Goal: Information Seeking & Learning: Learn about a topic

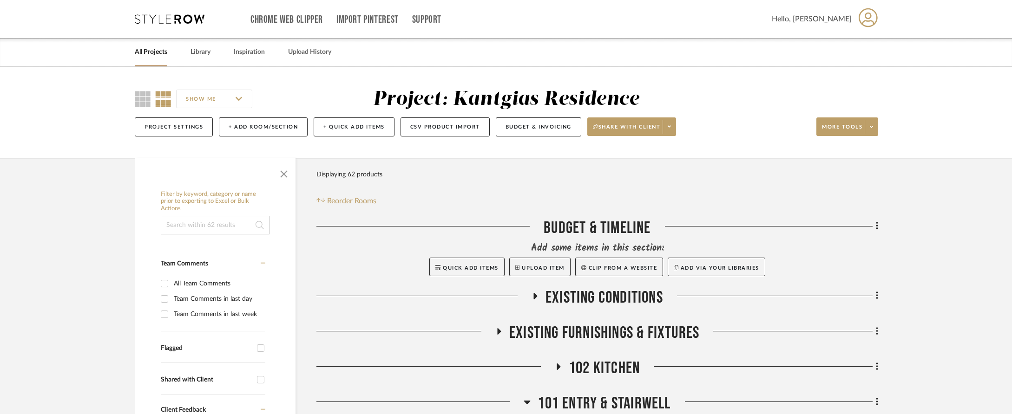
click at [152, 52] on link "All Projects" at bounding box center [151, 52] width 33 height 13
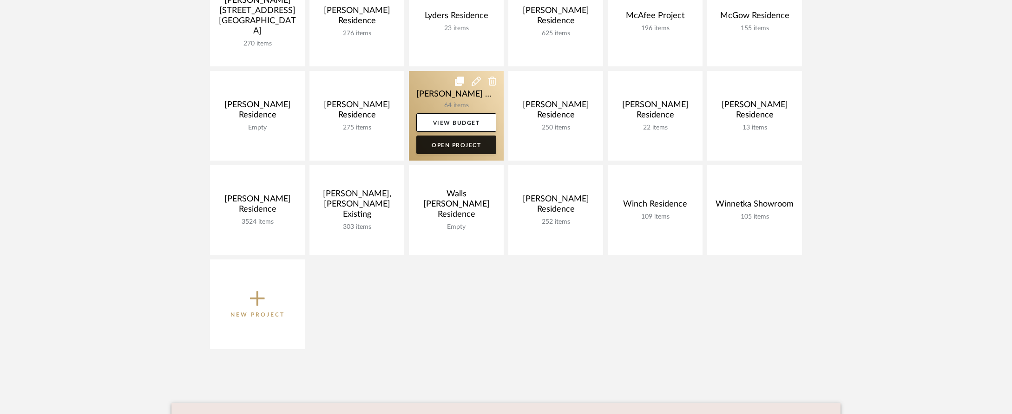
scroll to position [489, 0]
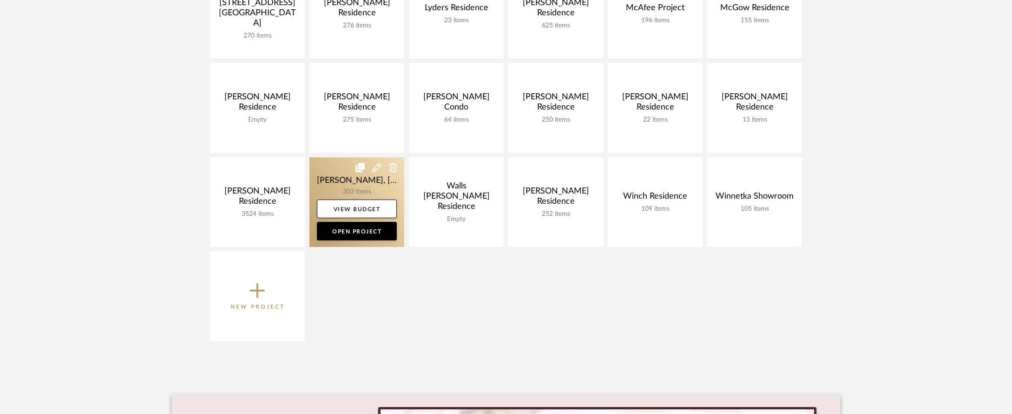
click at [336, 179] on link at bounding box center [356, 202] width 95 height 90
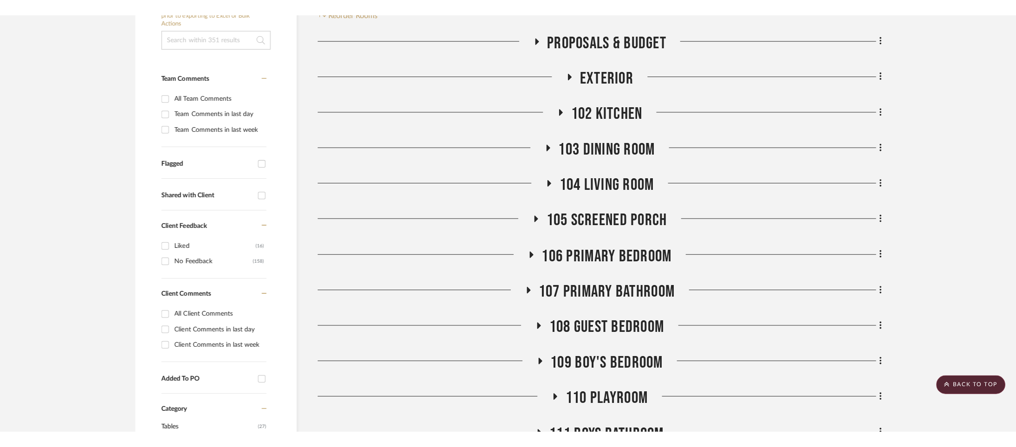
scroll to position [236, 0]
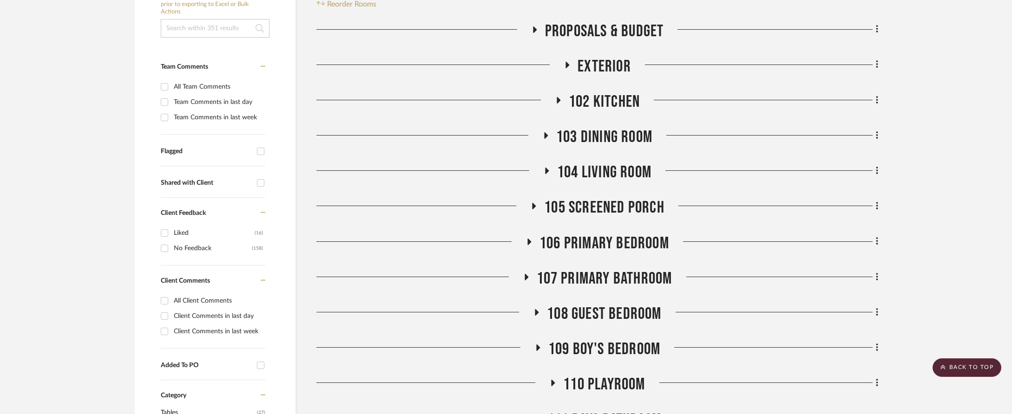
click at [601, 127] on span "103 Dining Room" at bounding box center [604, 137] width 96 height 20
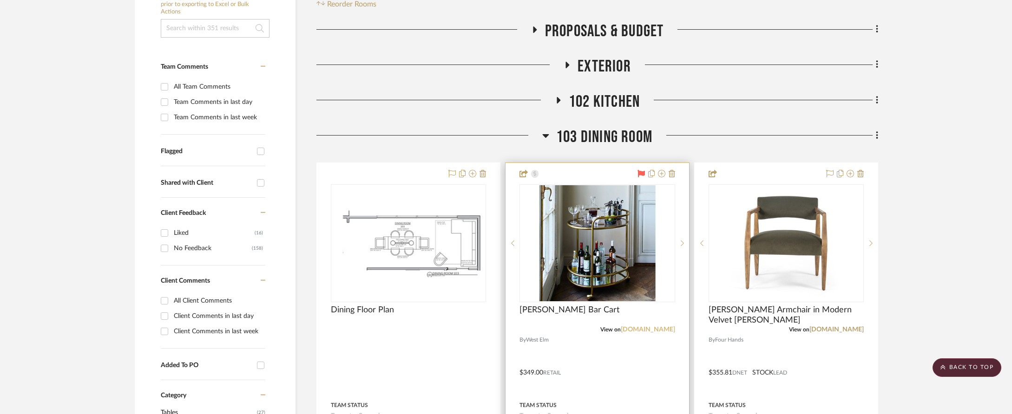
click at [654, 327] on link "[DOMAIN_NAME]" at bounding box center [648, 330] width 54 height 7
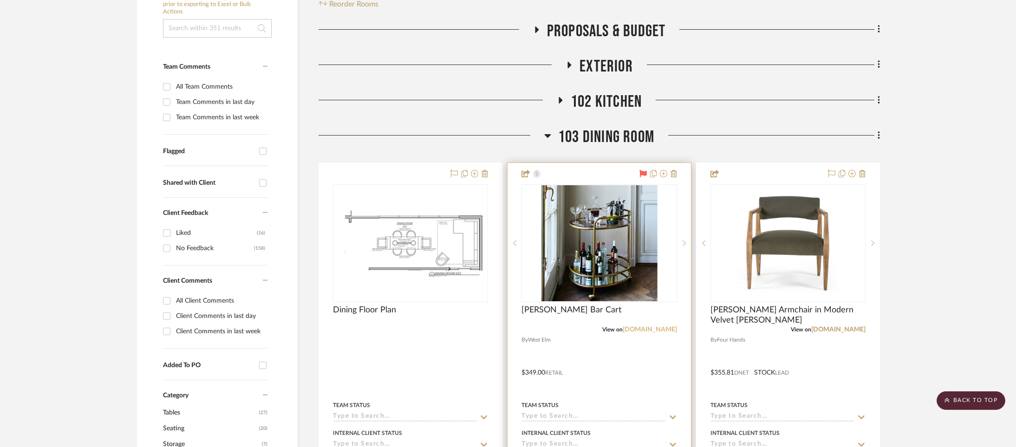
click at [651, 327] on link "[DOMAIN_NAME]" at bounding box center [650, 330] width 54 height 7
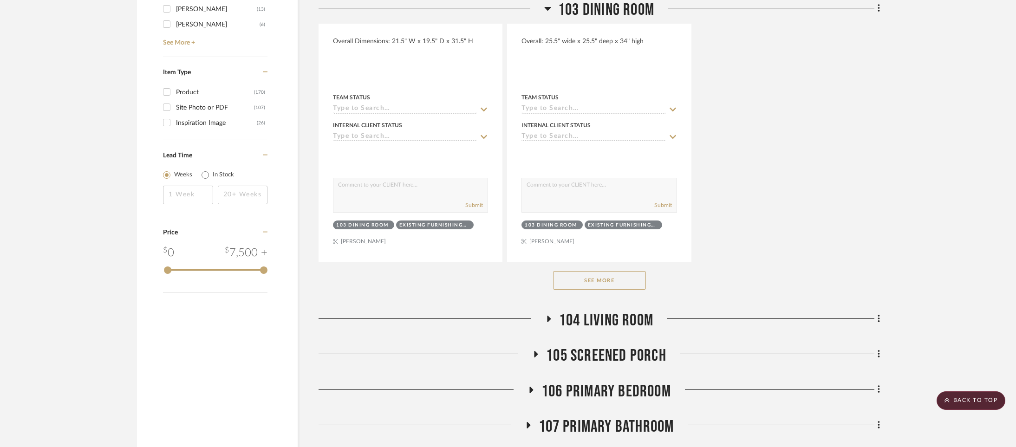
scroll to position [1566, 0]
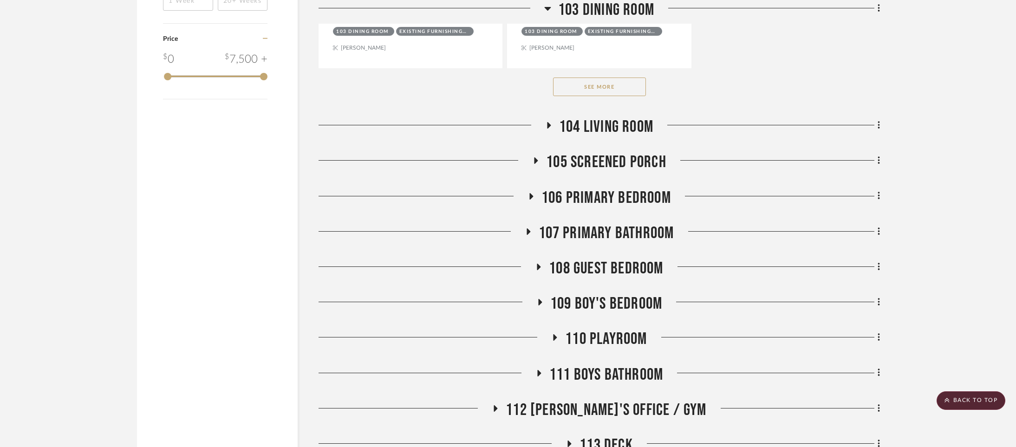
click at [576, 117] on span "104 Living Room" at bounding box center [606, 127] width 94 height 20
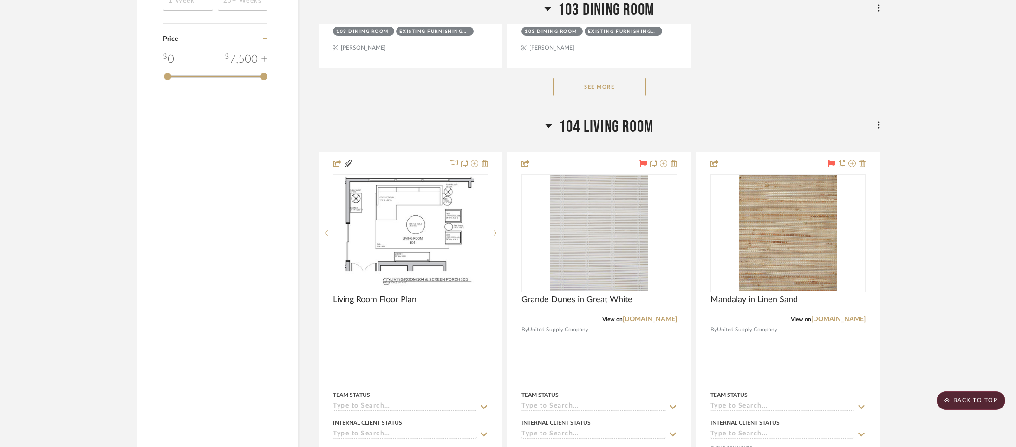
click at [576, 117] on span "104 Living Room" at bounding box center [606, 127] width 94 height 20
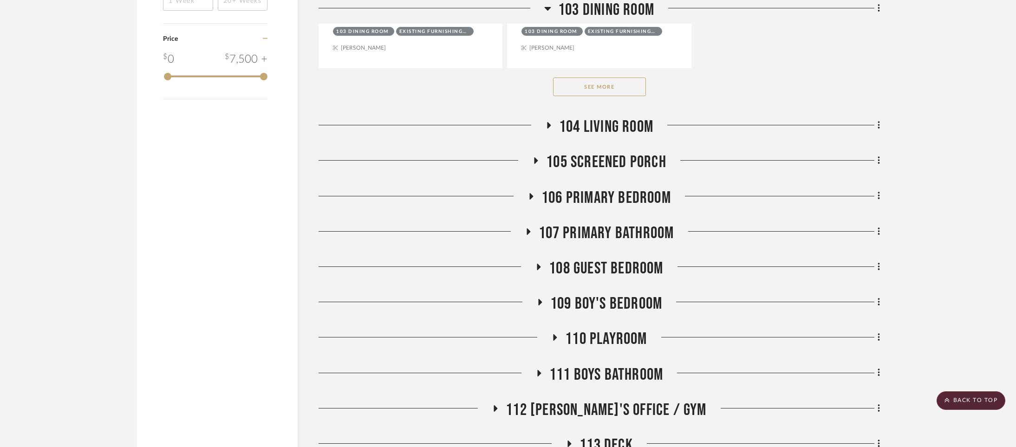
click at [605, 152] on span "105 Screened Porch" at bounding box center [606, 162] width 120 height 20
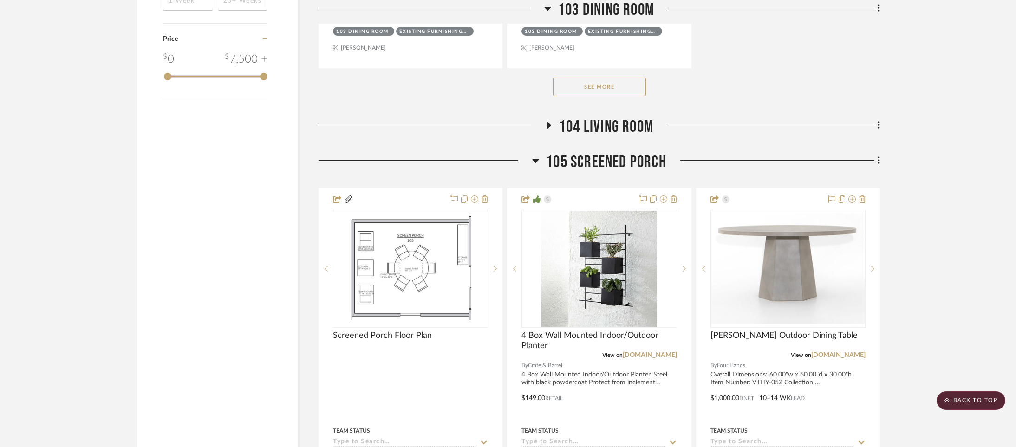
click at [605, 152] on span "105 Screened Porch" at bounding box center [606, 162] width 120 height 20
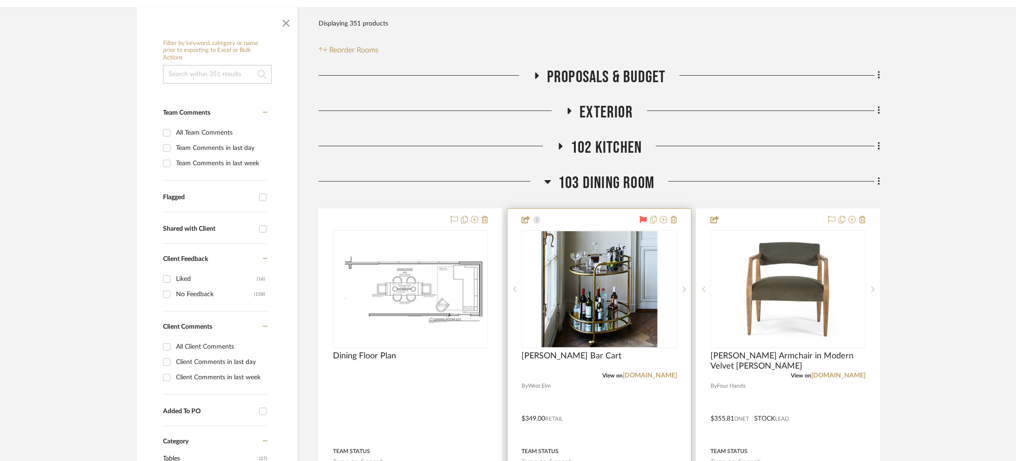
scroll to position [317, 0]
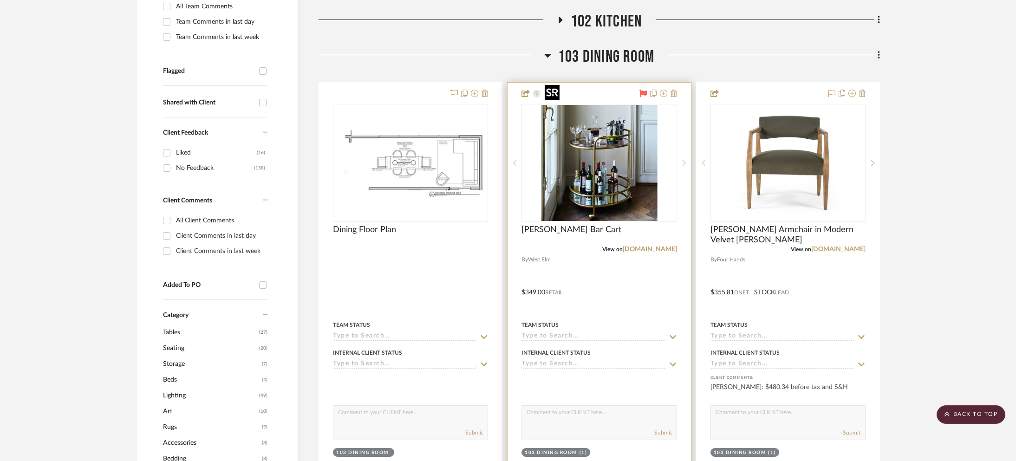
click at [594, 183] on img "0" at bounding box center [599, 163] width 116 height 116
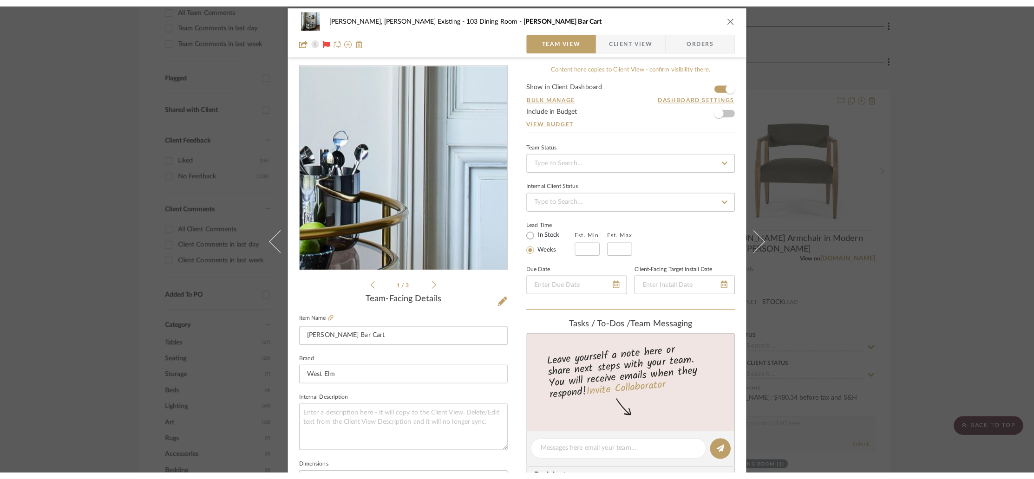
scroll to position [7, 0]
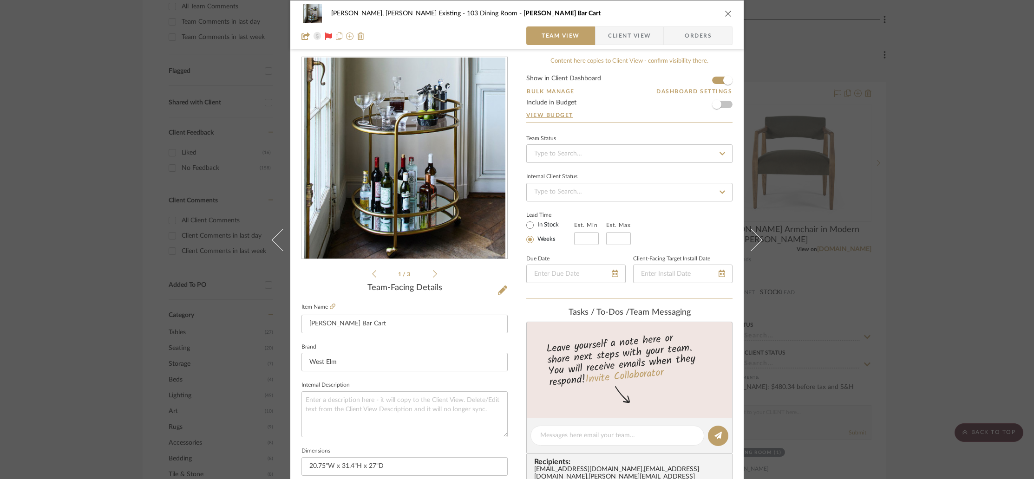
click at [725, 11] on icon "close" at bounding box center [728, 13] width 7 height 7
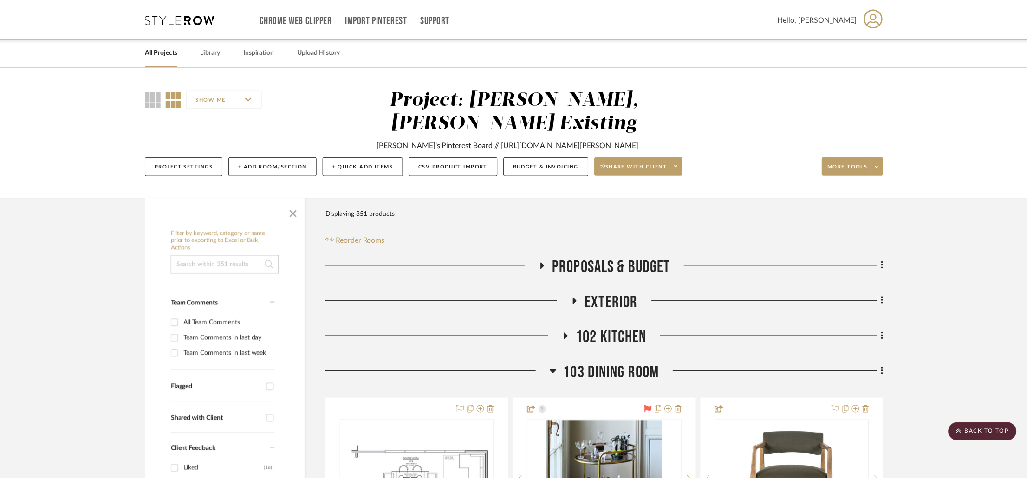
scroll to position [317, 0]
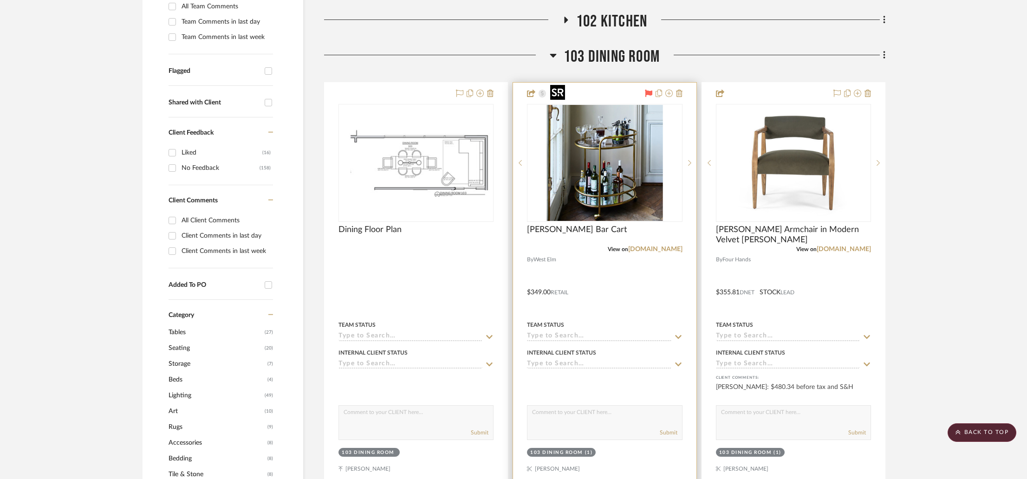
click at [587, 105] on img "0" at bounding box center [605, 163] width 116 height 116
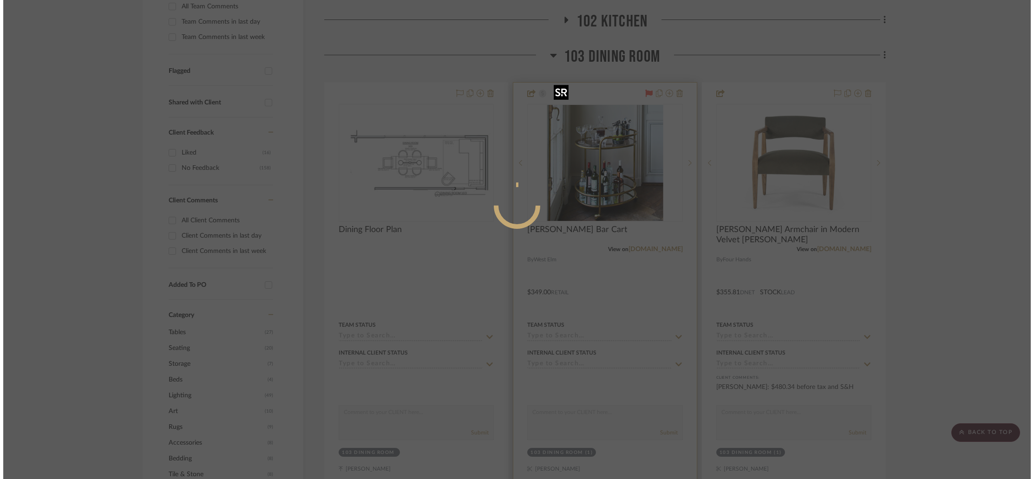
scroll to position [0, 0]
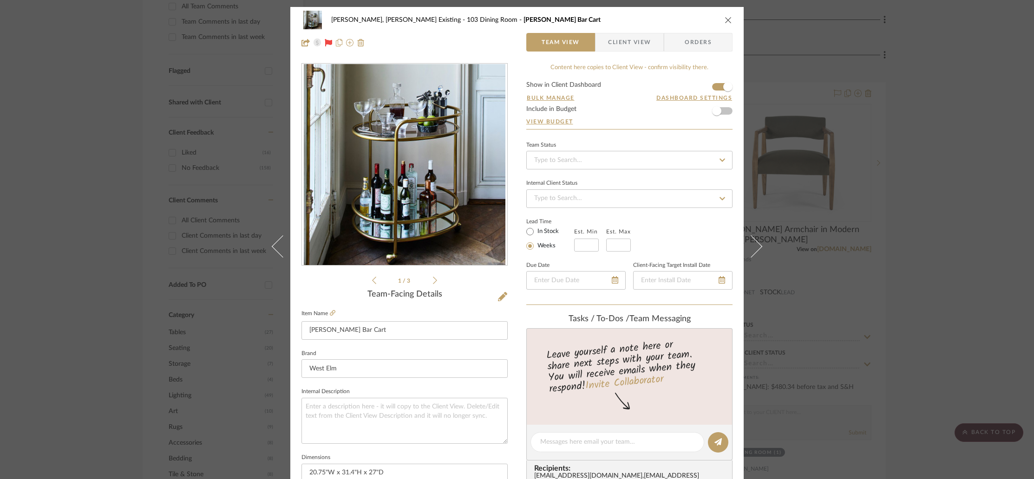
click at [471, 147] on img "0" at bounding box center [405, 165] width 202 height 202
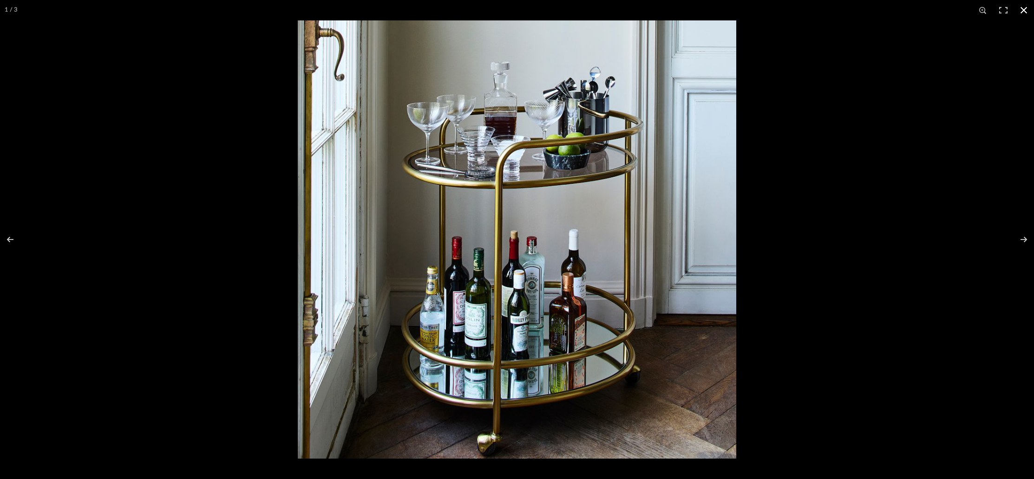
click at [815, 246] on div at bounding box center [815, 259] width 1034 height 479
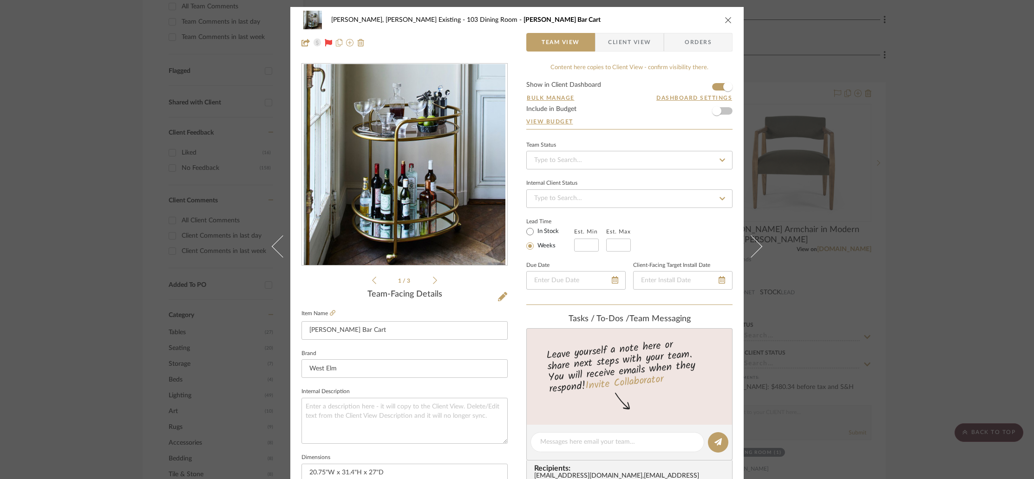
scroll to position [3, 0]
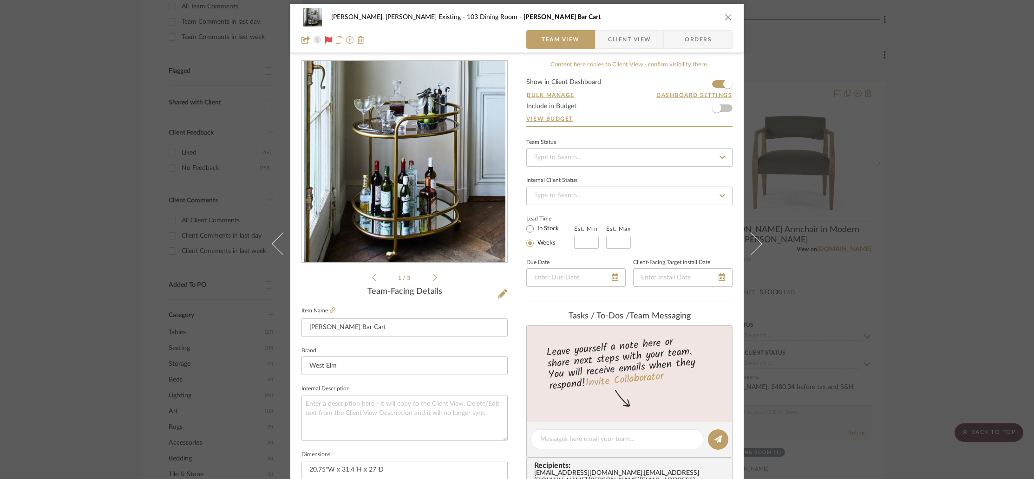
click at [726, 16] on icon "close" at bounding box center [728, 16] width 7 height 7
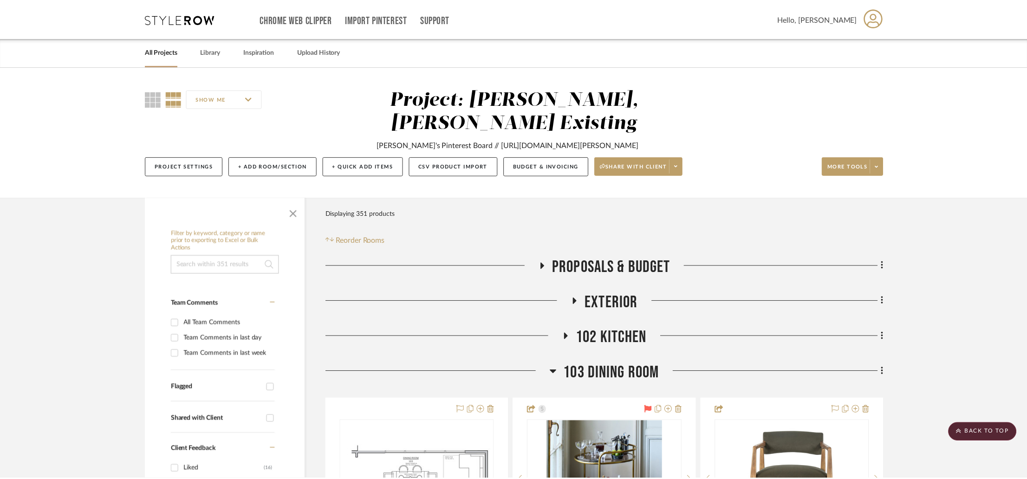
scroll to position [317, 0]
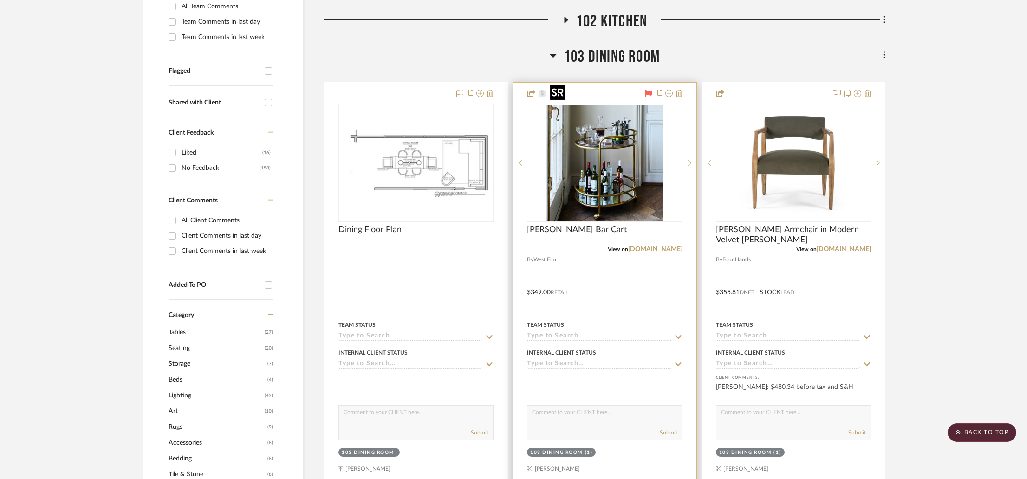
click at [635, 119] on img "0" at bounding box center [605, 163] width 116 height 116
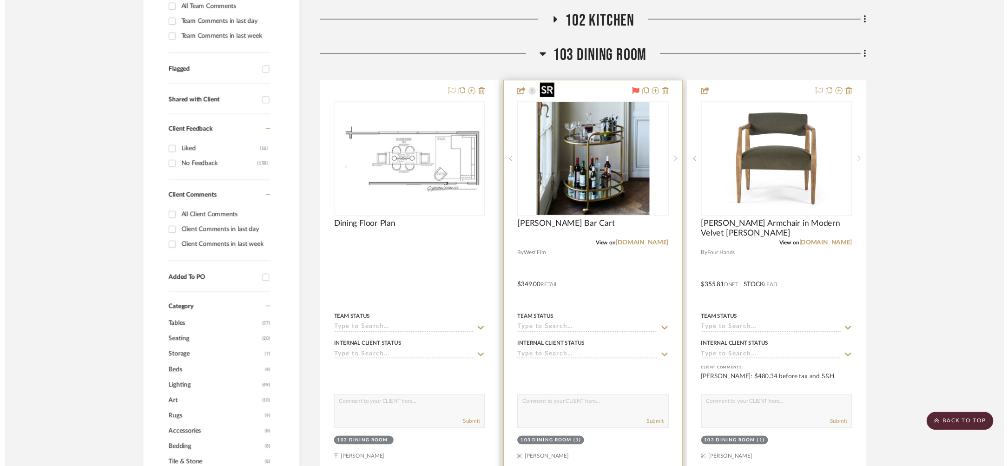
scroll to position [0, 0]
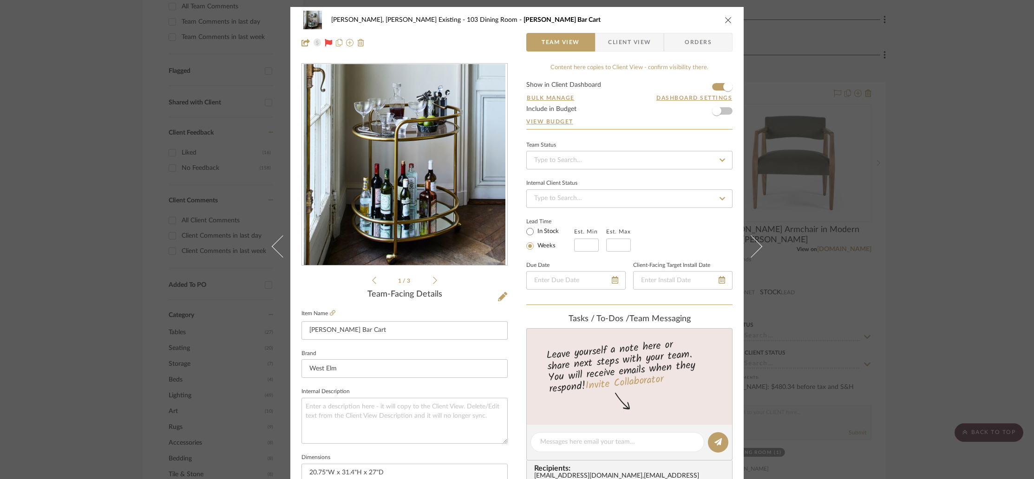
click at [446, 137] on img "0" at bounding box center [405, 165] width 202 height 202
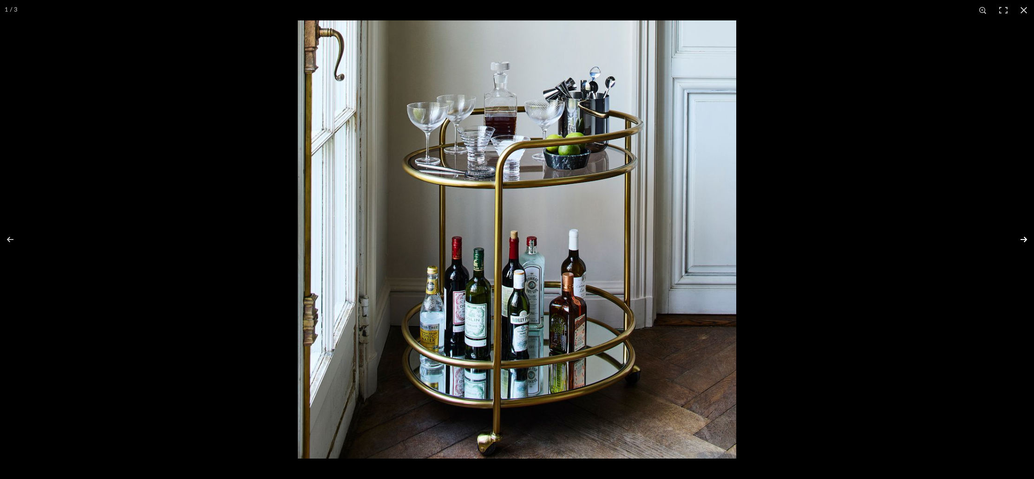
click at [1018, 238] on button at bounding box center [1017, 239] width 33 height 46
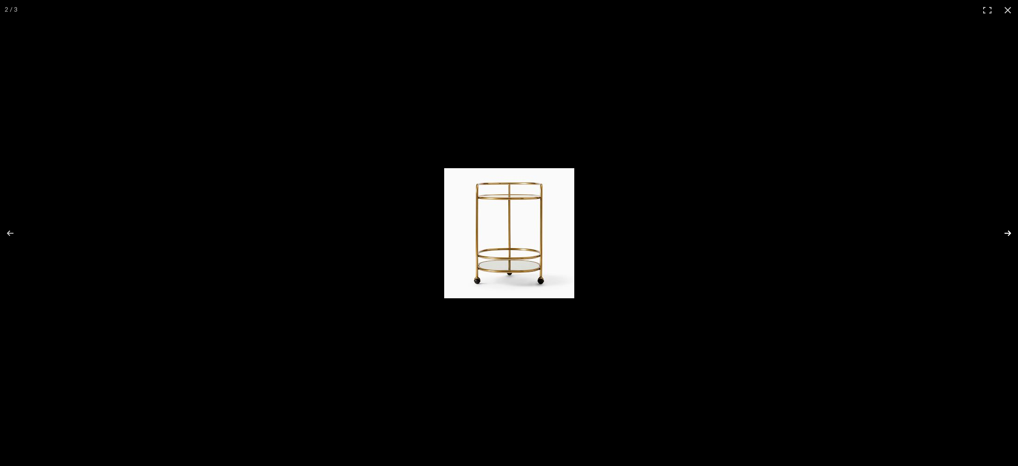
click at [1011, 233] on button at bounding box center [1001, 233] width 33 height 46
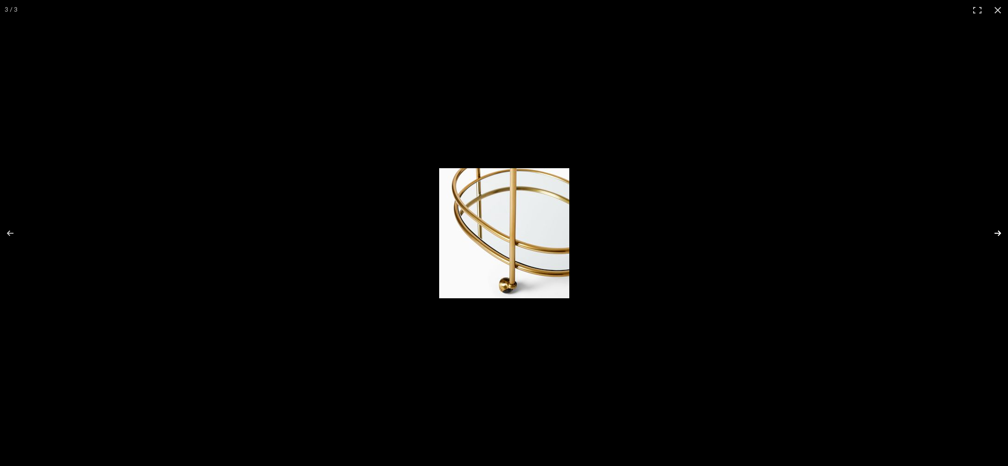
click at [998, 230] on button at bounding box center [991, 233] width 33 height 46
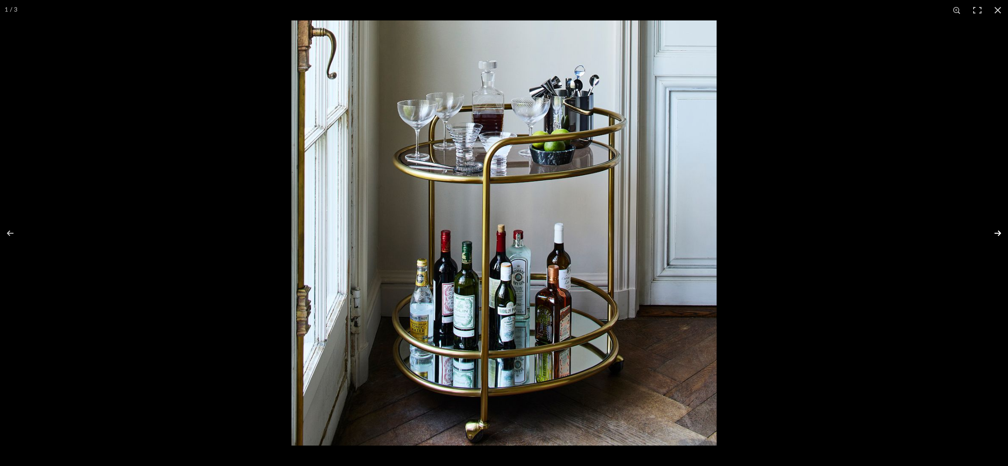
click at [998, 230] on button at bounding box center [991, 233] width 33 height 46
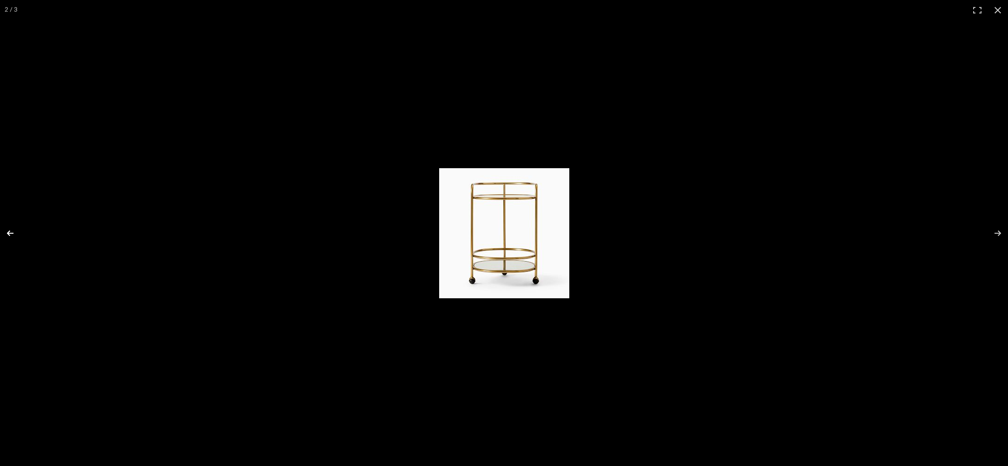
click at [11, 225] on button at bounding box center [16, 233] width 33 height 46
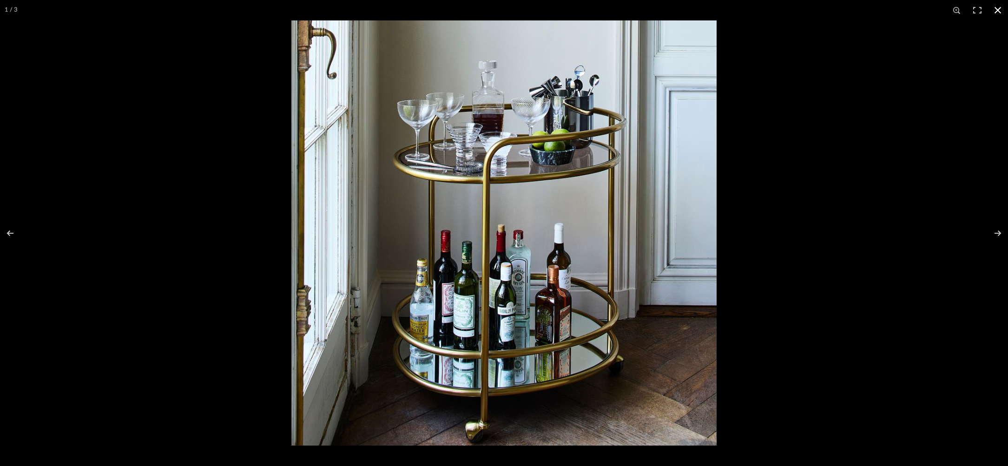
click at [1000, 10] on button at bounding box center [997, 10] width 20 height 20
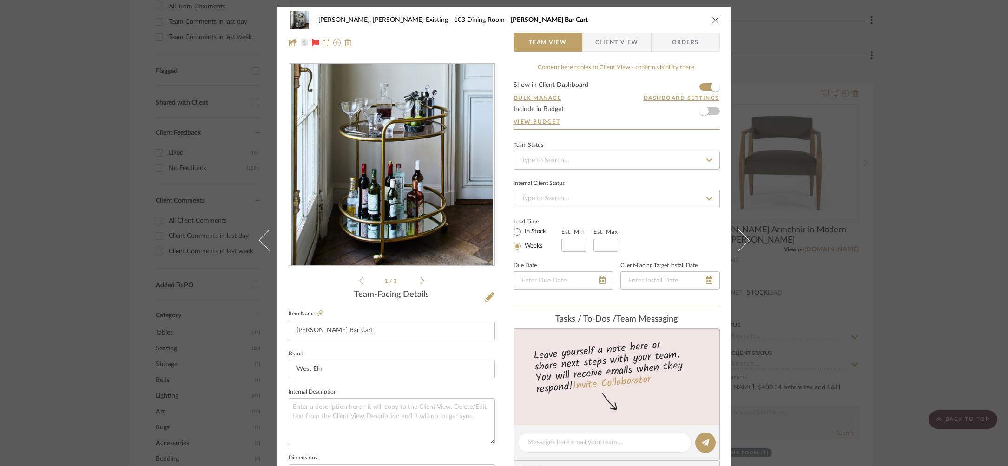
click at [712, 20] on icon "close" at bounding box center [715, 19] width 7 height 7
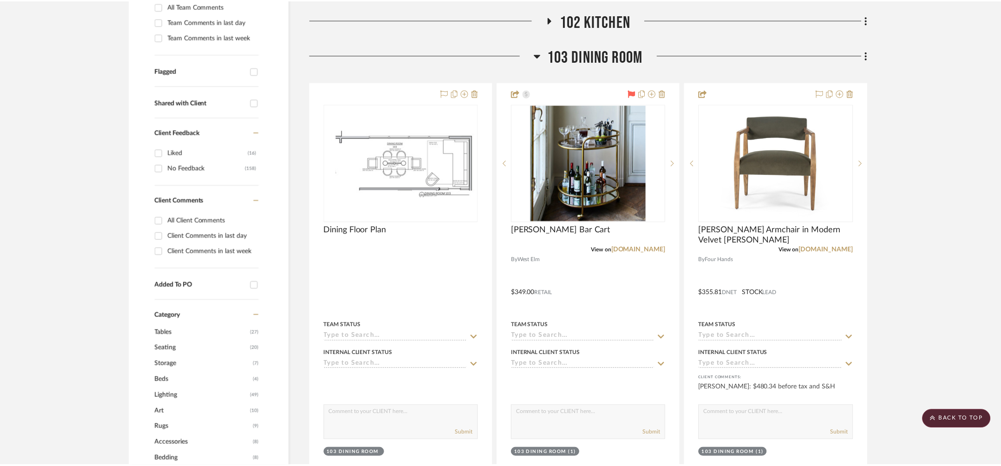
scroll to position [317, 0]
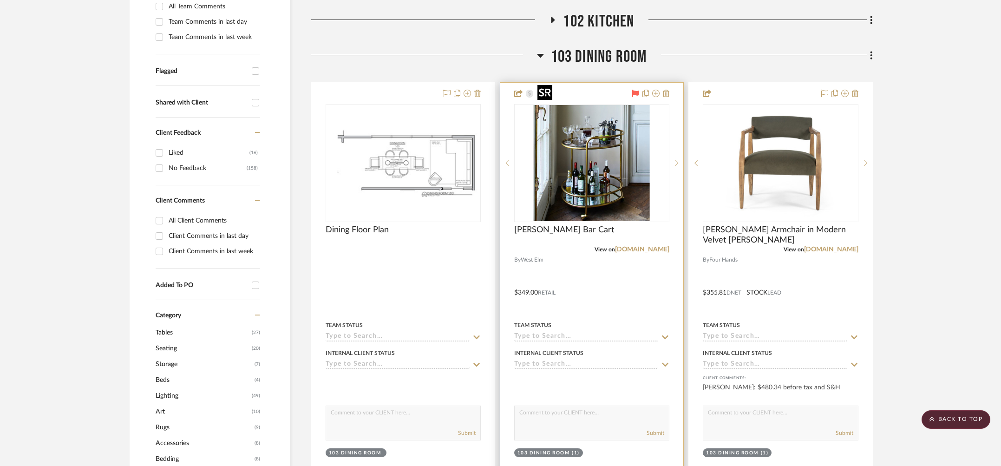
click at [594, 125] on img "0" at bounding box center [592, 163] width 116 height 116
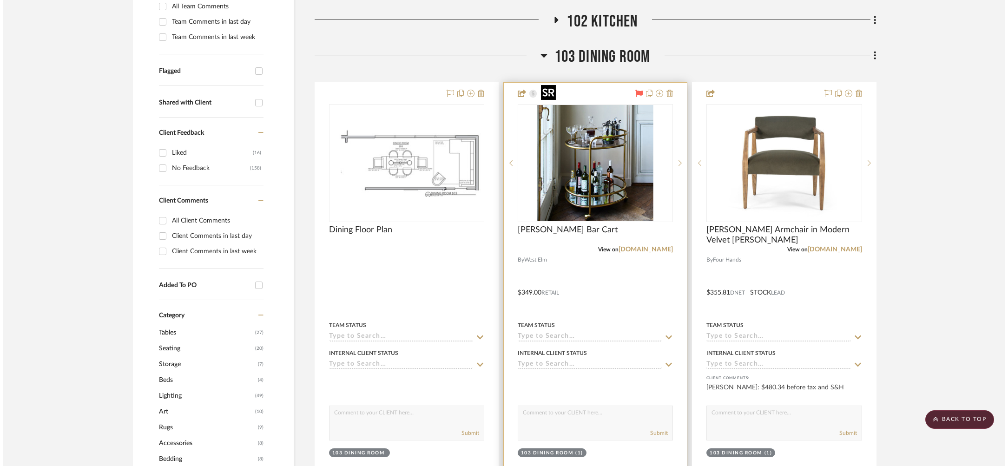
scroll to position [0, 0]
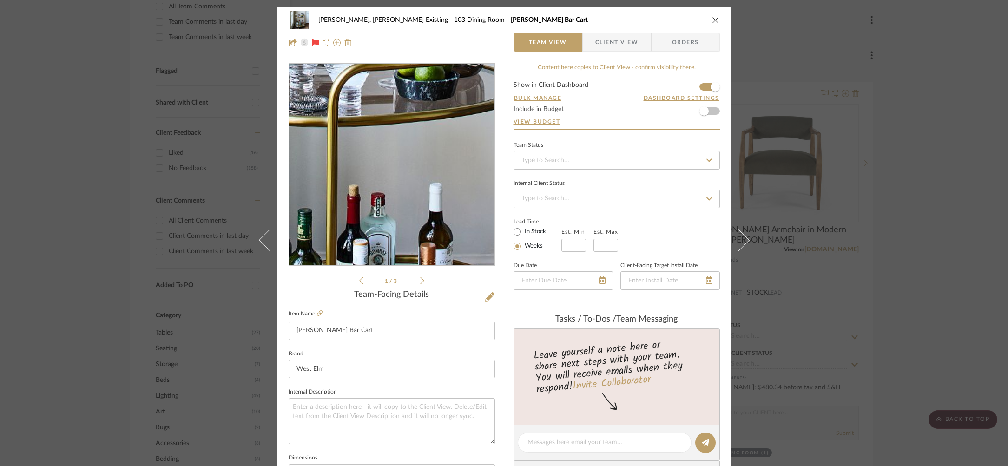
click at [399, 154] on img "0" at bounding box center [392, 165] width 202 height 202
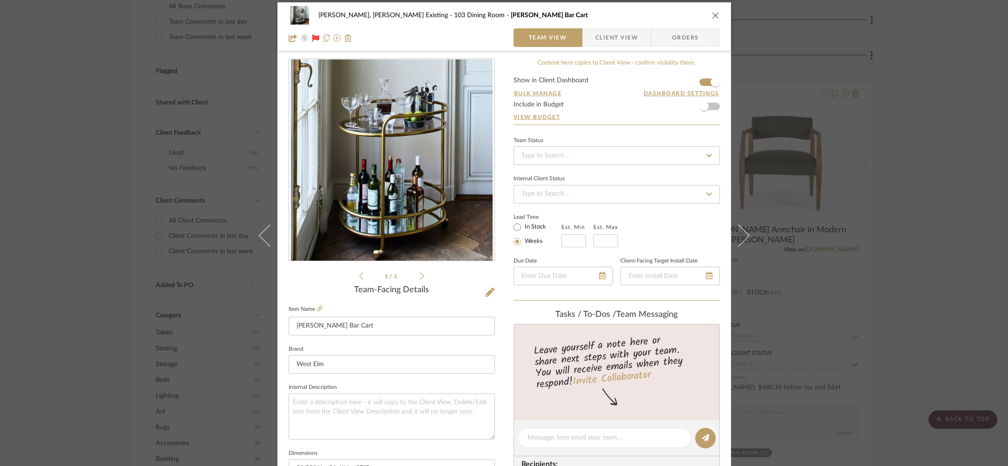
drag, startPoint x: 195, startPoint y: 78, endPoint x: 275, endPoint y: 8, distance: 106.4
click at [195, 78] on div "[PERSON_NAME], [PERSON_NAME] Existing 103 Dining Room [PERSON_NAME] Bar Cart Te…" at bounding box center [504, 233] width 1008 height 466
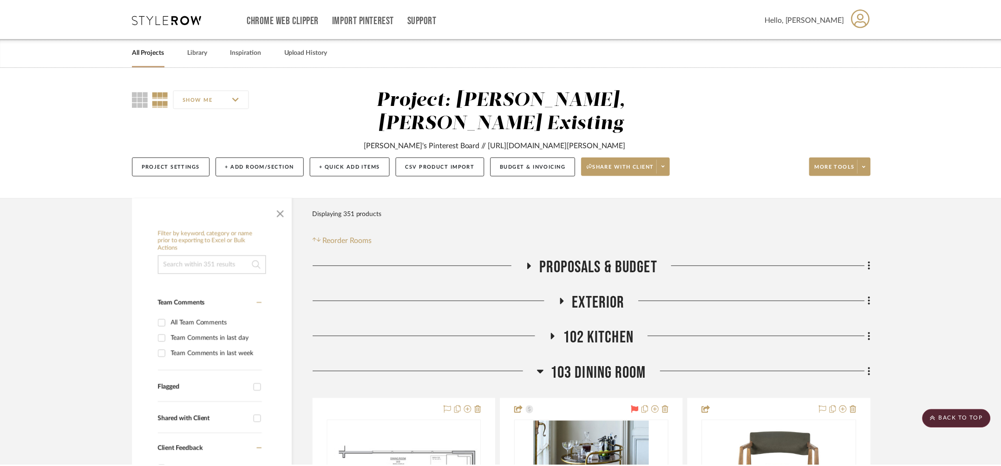
scroll to position [317, 0]
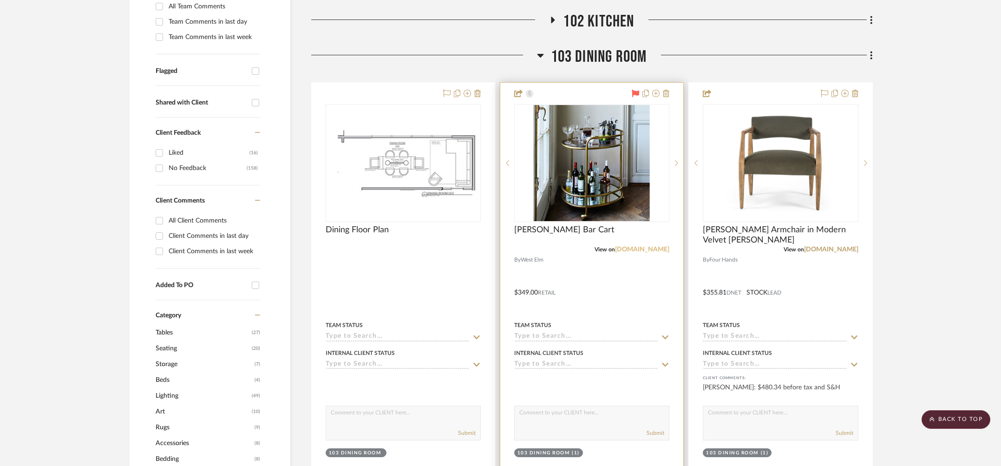
click at [649, 246] on link "[DOMAIN_NAME]" at bounding box center [642, 249] width 54 height 7
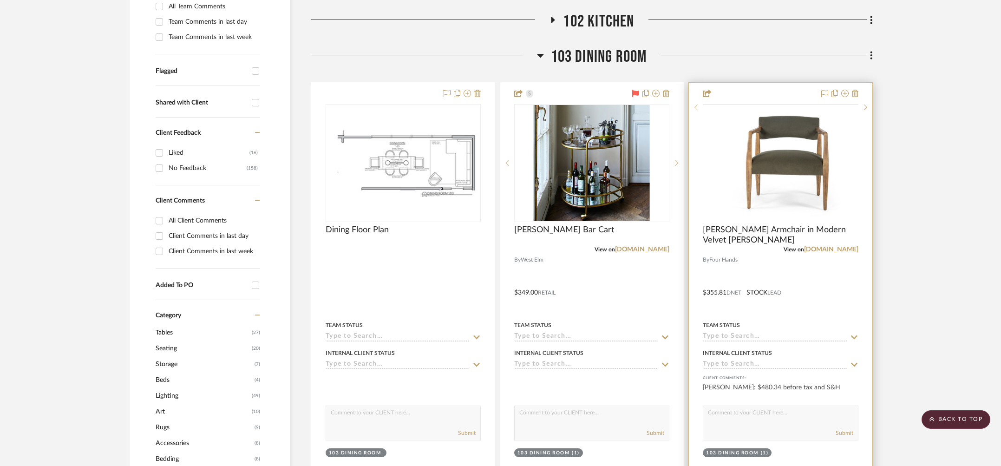
scroll to position [312, 0]
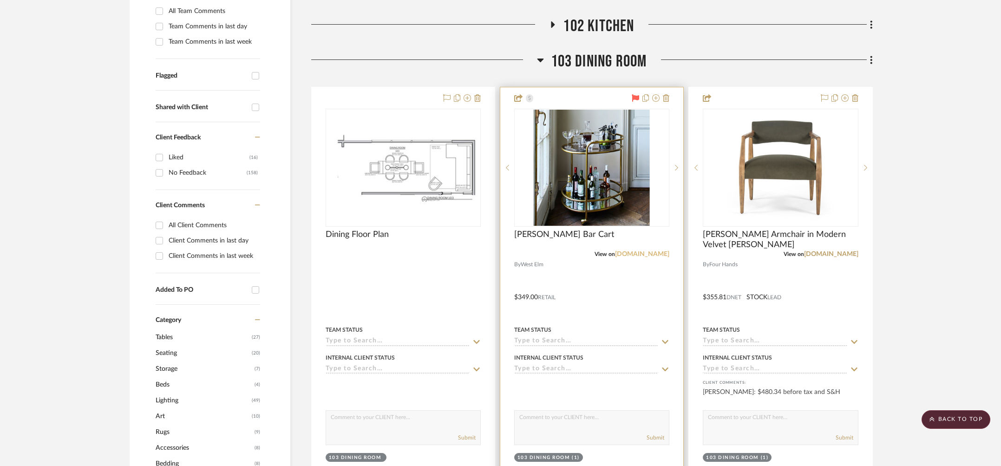
click at [642, 251] on link "[DOMAIN_NAME]" at bounding box center [642, 254] width 54 height 7
click at [577, 109] on img "0" at bounding box center [592, 167] width 116 height 116
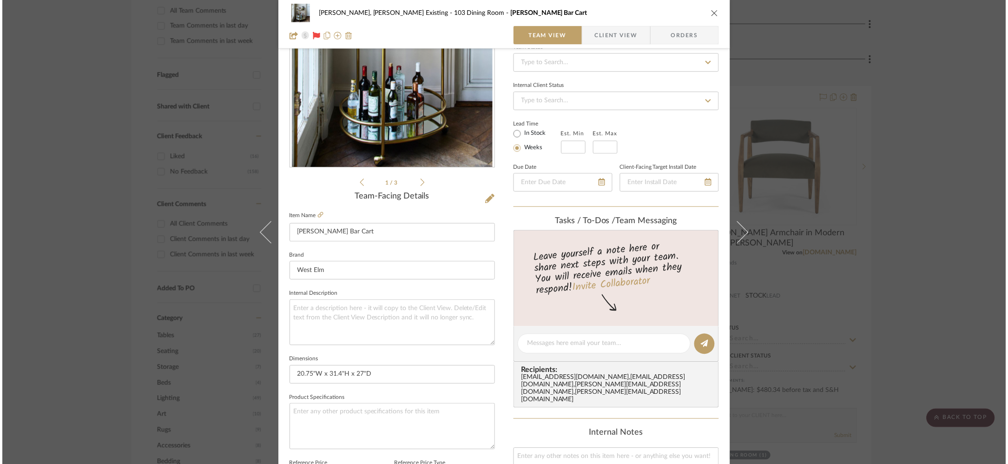
scroll to position [105, 0]
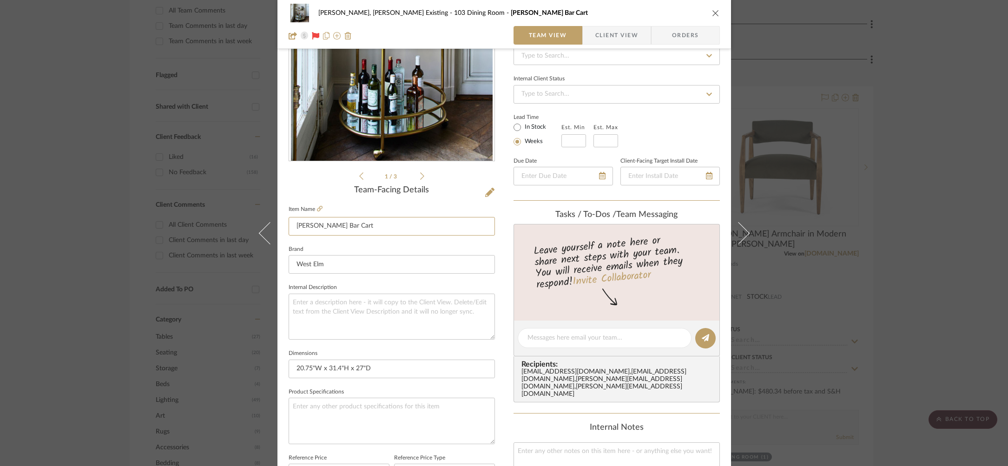
drag, startPoint x: 305, startPoint y: 228, endPoint x: 312, endPoint y: 209, distance: 19.7
click at [279, 226] on div "[PERSON_NAME], [PERSON_NAME] Existing 103 Dining Room [PERSON_NAME] Bar Cart Te…" at bounding box center [503, 331] width 453 height 858
click at [318, 208] on icon at bounding box center [320, 209] width 6 height 6
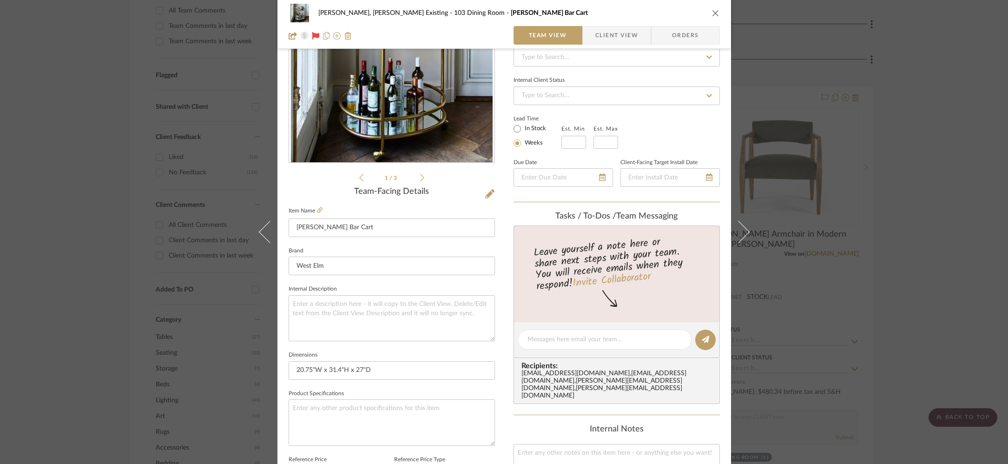
click at [151, 89] on div "[PERSON_NAME], [PERSON_NAME] Existing 103 Dining Room [PERSON_NAME] Bar Cart Te…" at bounding box center [504, 232] width 1008 height 464
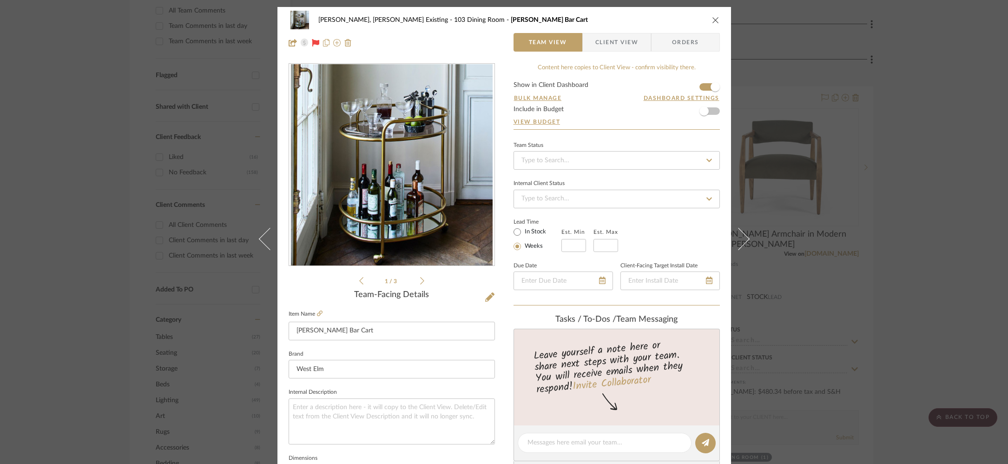
click at [129, 39] on div "[PERSON_NAME], [PERSON_NAME] Existing 103 Dining Room [PERSON_NAME] Bar Cart Te…" at bounding box center [504, 232] width 1008 height 464
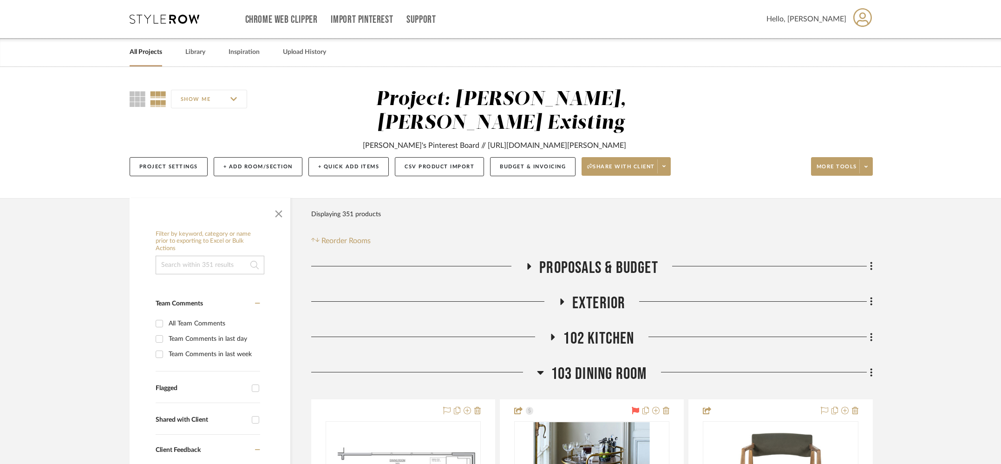
click at [134, 49] on link "All Projects" at bounding box center [146, 52] width 33 height 13
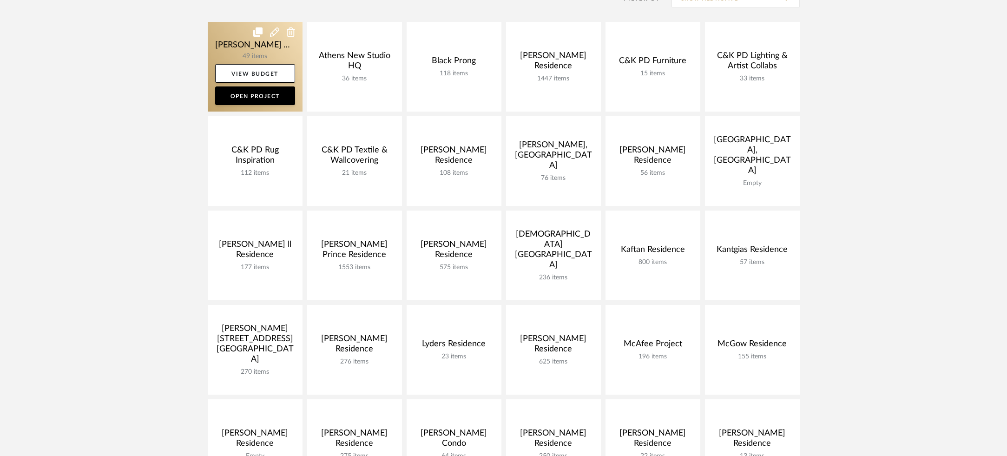
scroll to position [344, 0]
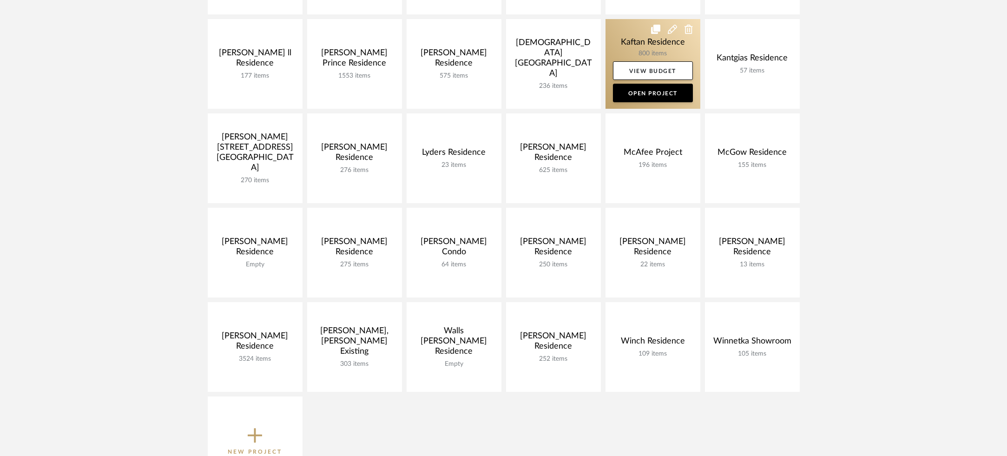
click at [613, 43] on link at bounding box center [652, 64] width 95 height 90
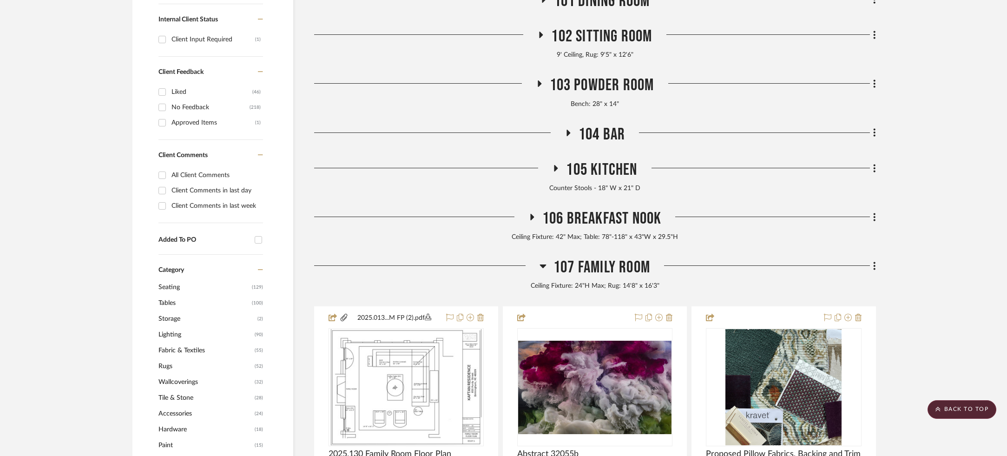
scroll to position [367, 0]
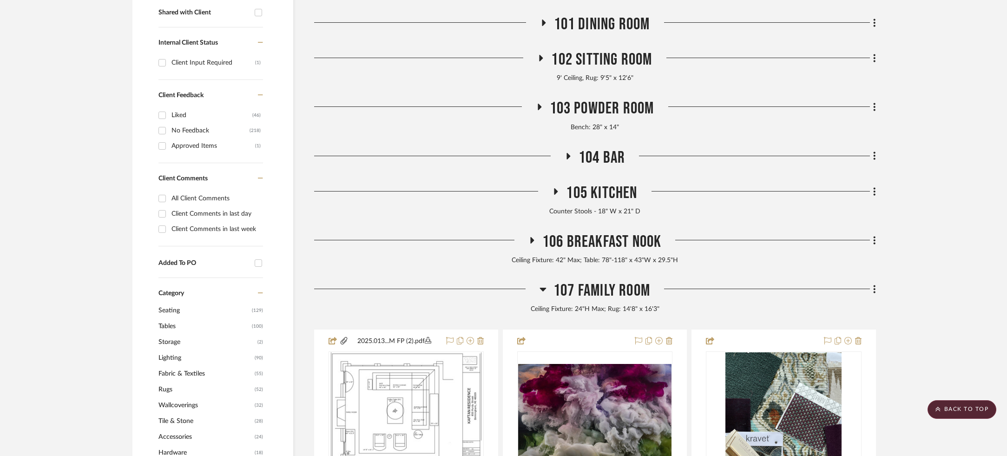
click at [597, 285] on span "107 Family Room" at bounding box center [601, 291] width 97 height 20
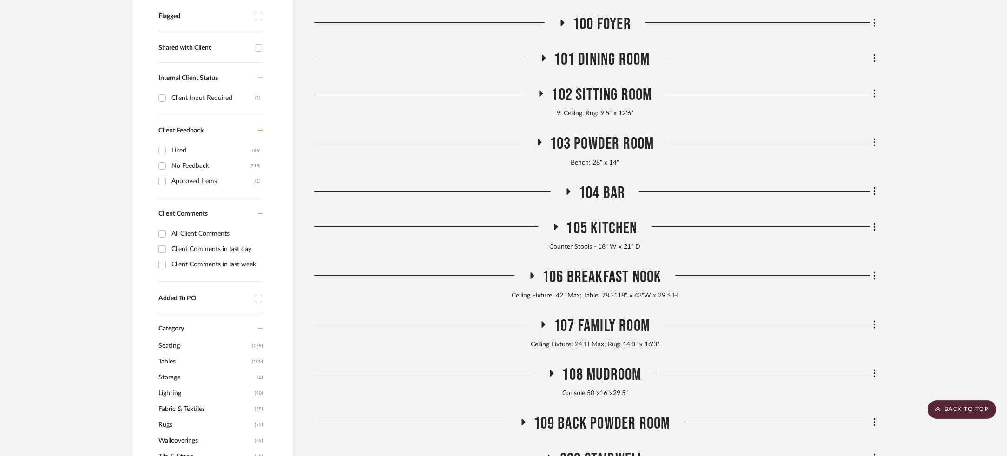
scroll to position [305, 0]
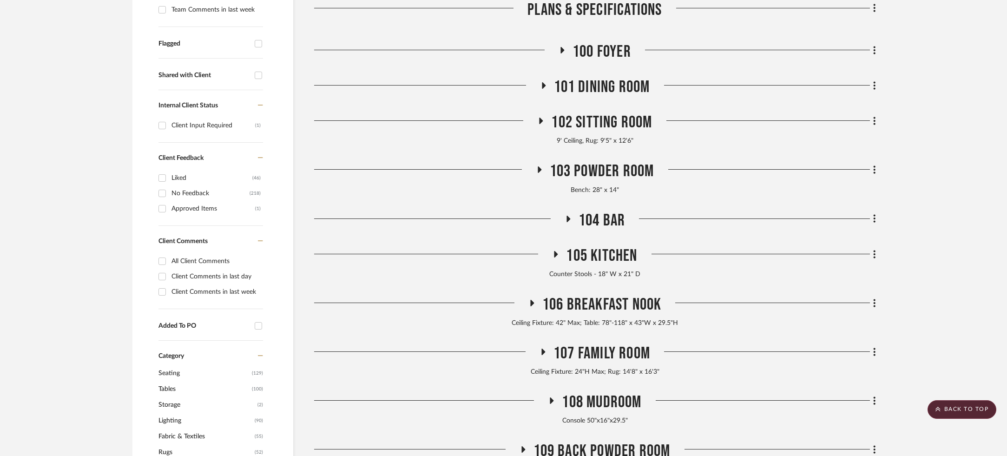
click at [611, 115] on span "102 Sitting Room" at bounding box center [601, 122] width 101 height 20
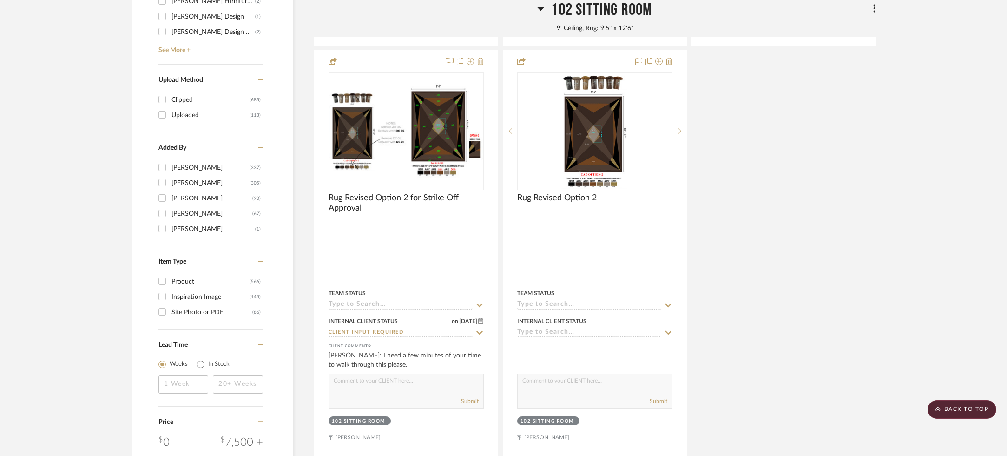
scroll to position [1415, 0]
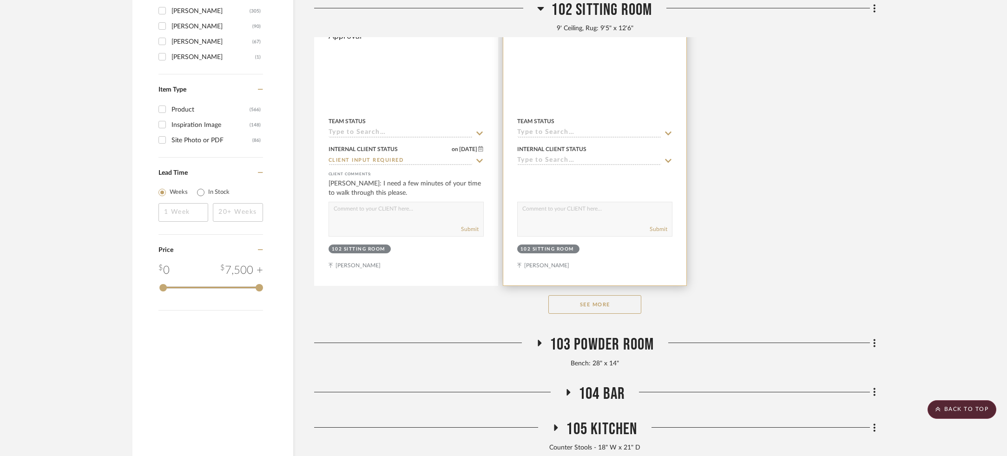
click at [576, 303] on button "See More" at bounding box center [594, 304] width 93 height 19
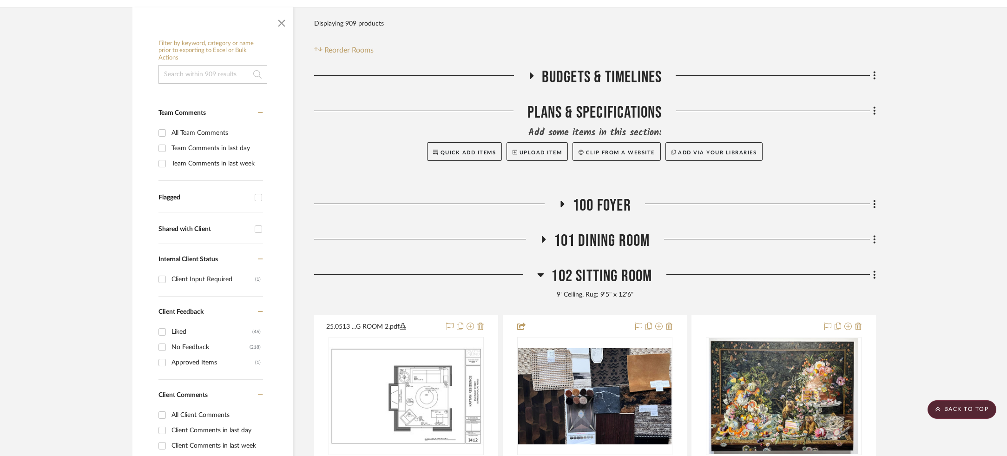
scroll to position [281, 0]
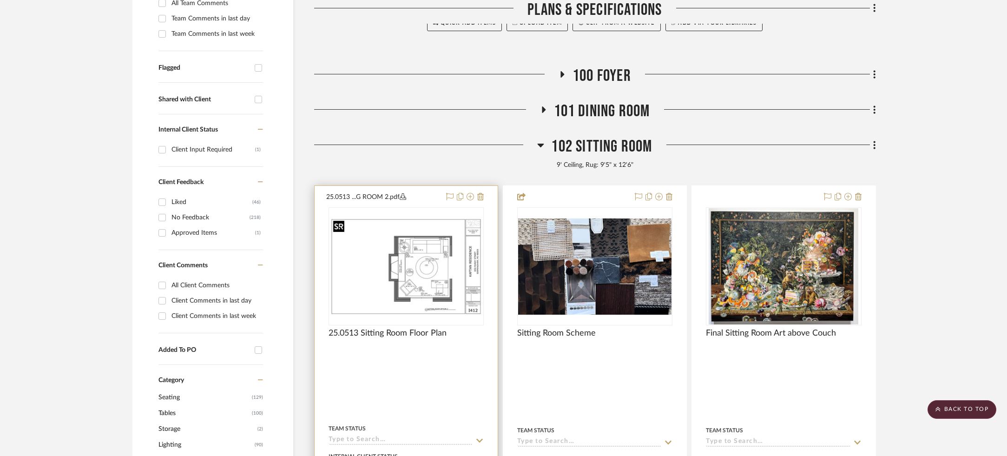
click at [0, 0] on img at bounding box center [0, 0] width 0 height 0
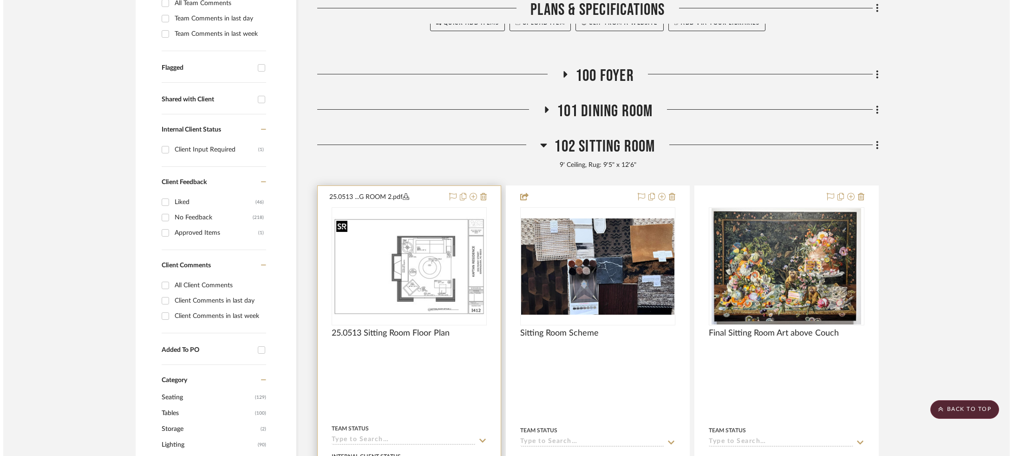
scroll to position [0, 0]
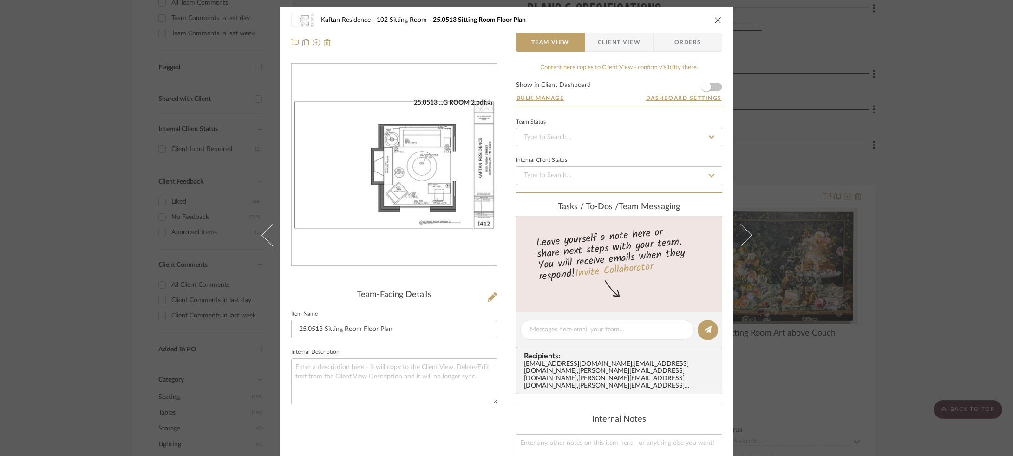
click at [392, 241] on div "25.0513 ...G ROOM 2.pdf" at bounding box center [394, 165] width 205 height 203
click at [392, 192] on img "0" at bounding box center [394, 164] width 205 height 133
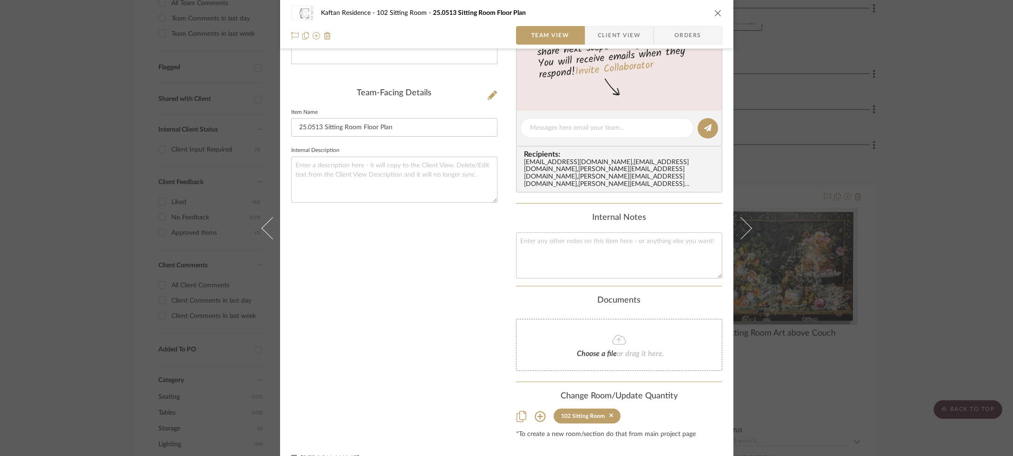
scroll to position [213, 0]
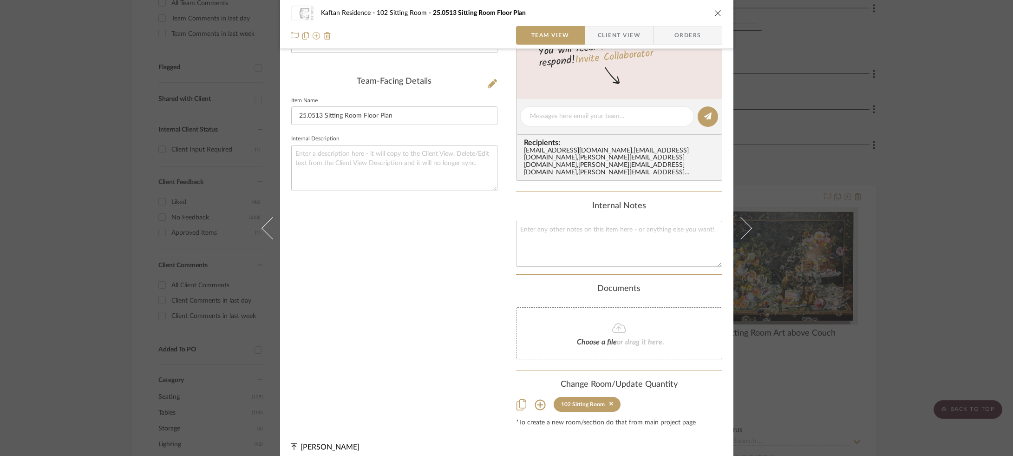
click at [833, 133] on div "Kaftan Residence 102 Sitting Room 25.0513 Sitting Room Floor Plan Team View Cli…" at bounding box center [506, 228] width 1013 height 456
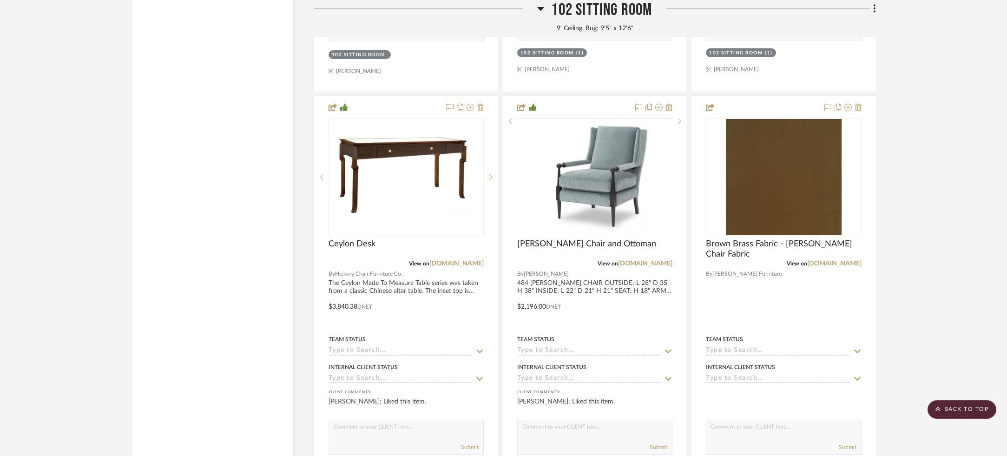
scroll to position [2439, 0]
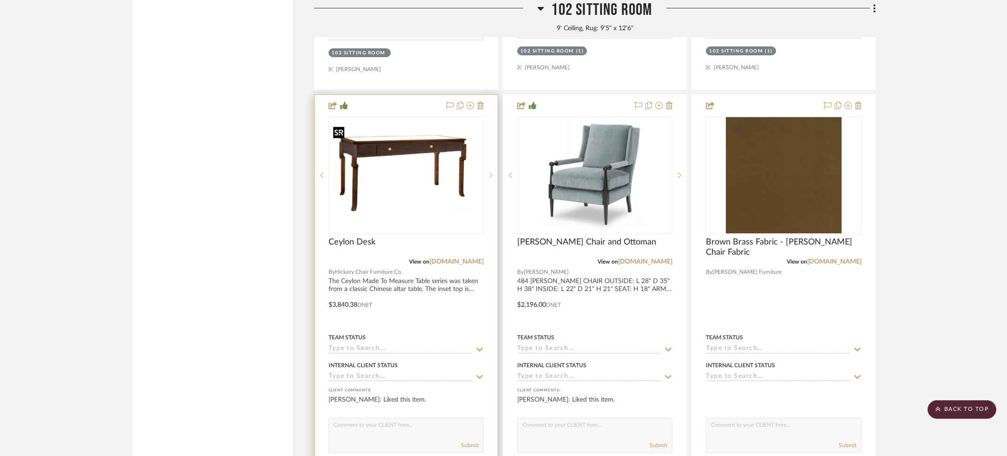
click at [0, 0] on img at bounding box center [0, 0] width 0 height 0
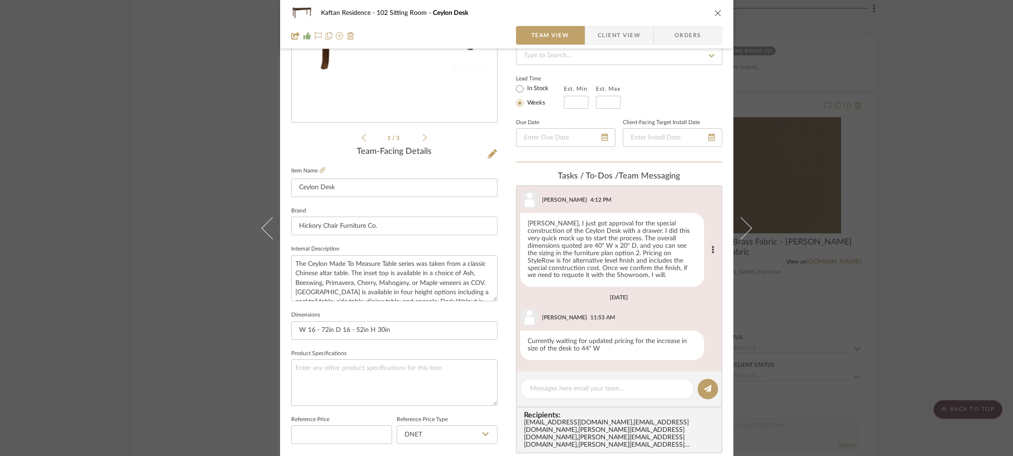
scroll to position [150, 0]
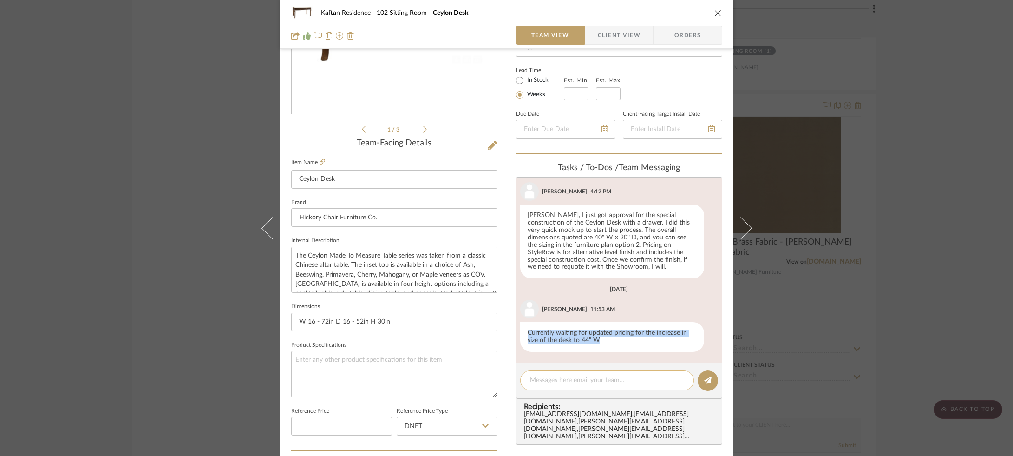
drag, startPoint x: 524, startPoint y: 333, endPoint x: 612, endPoint y: 374, distance: 96.8
click at [623, 351] on div "Currently waiting for updated pricing for the increase in size of the desk to 4…" at bounding box center [612, 337] width 184 height 30
click at [638, 401] on div "Recipients: [EMAIL_ADDRESS][DOMAIN_NAME] , [EMAIL_ADDRESS][DOMAIN_NAME] , [PERS…" at bounding box center [619, 422] width 206 height 46
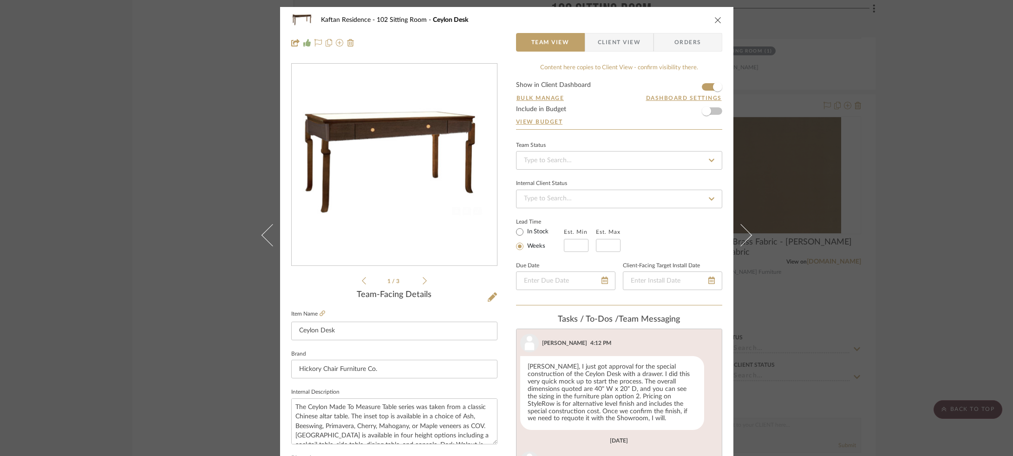
click at [423, 281] on icon at bounding box center [425, 280] width 4 height 8
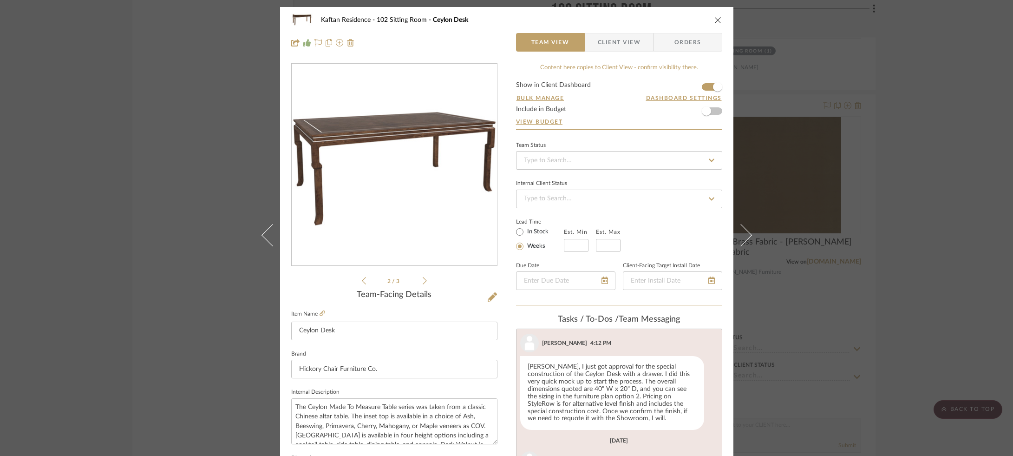
click at [423, 281] on icon at bounding box center [425, 280] width 4 height 8
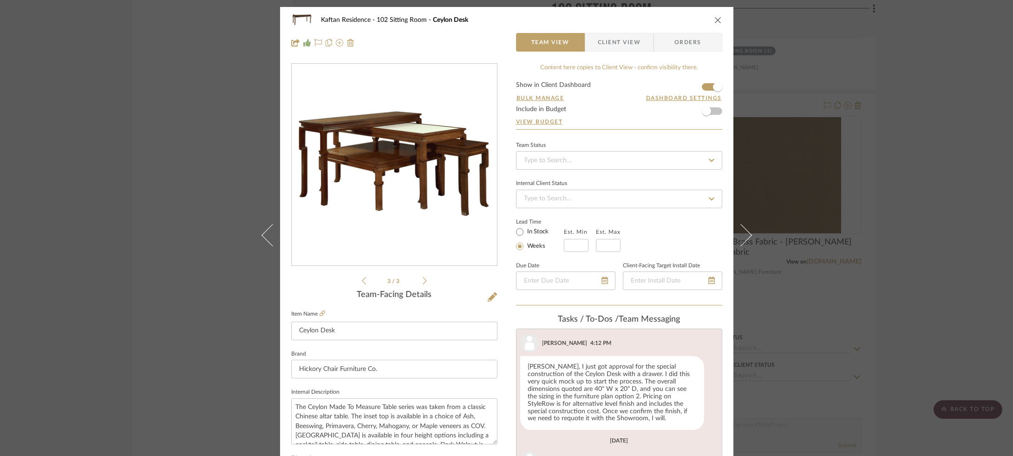
click at [423, 281] on icon at bounding box center [425, 280] width 4 height 8
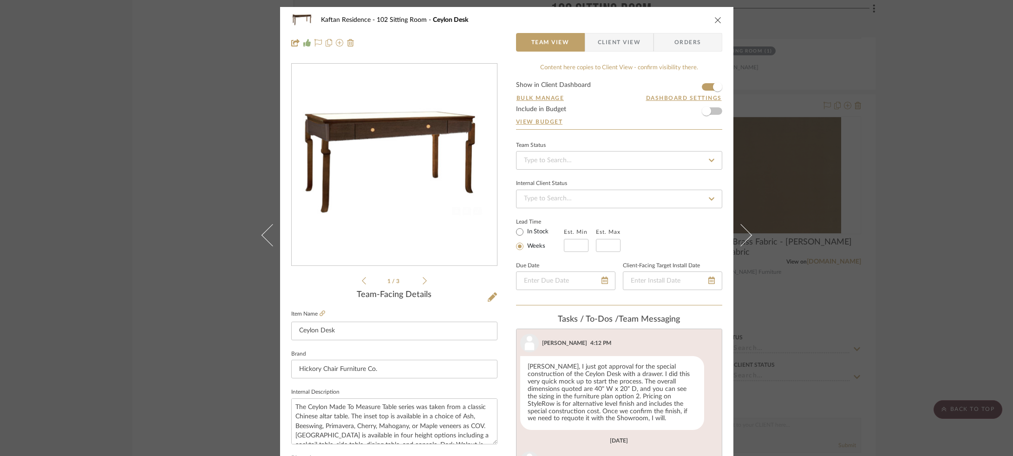
click at [423, 281] on icon at bounding box center [425, 280] width 4 height 8
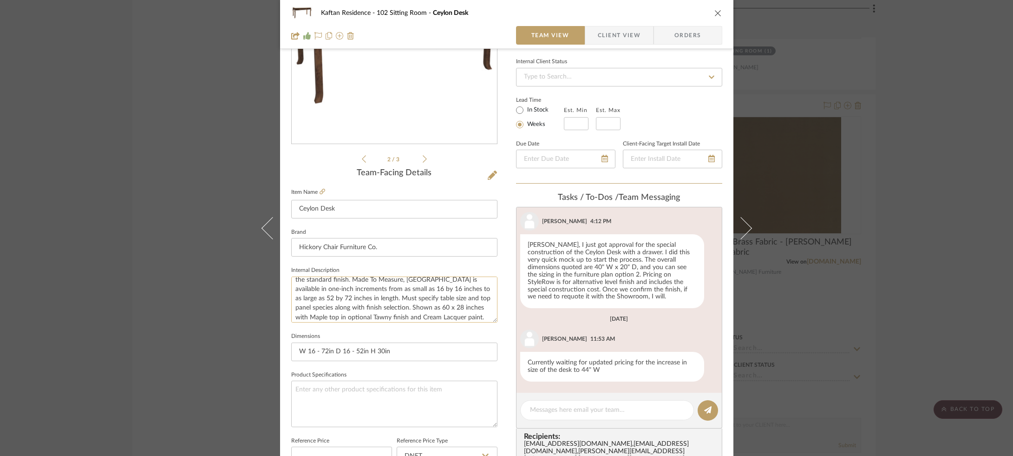
scroll to position [56, 0]
click at [891, 279] on div "Kaftan Residence 102 Sitting Room Ceylon Desk Team View Client View Orders 2 / …" at bounding box center [506, 228] width 1013 height 456
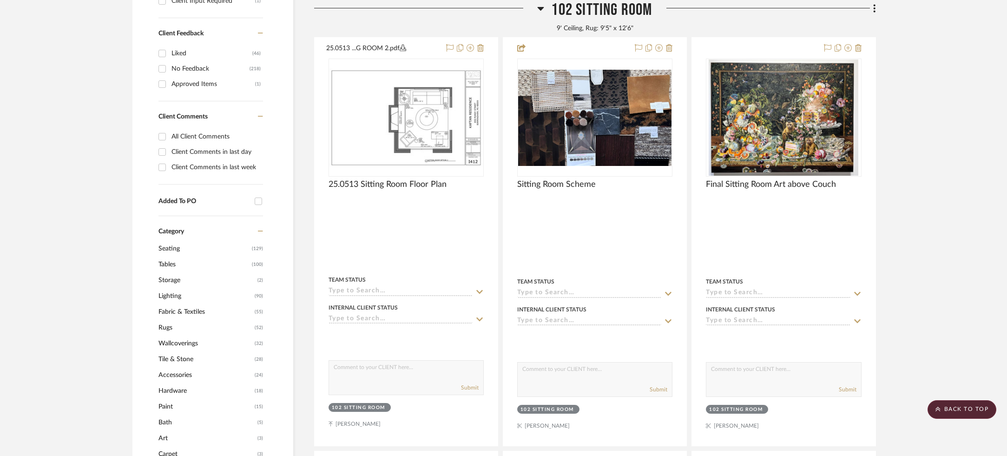
scroll to position [408, 0]
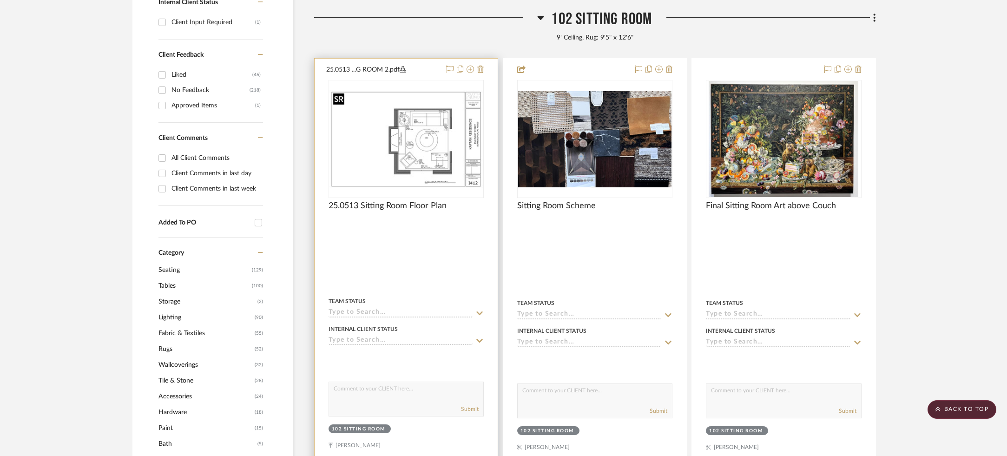
click at [442, 160] on img "0" at bounding box center [405, 139] width 153 height 99
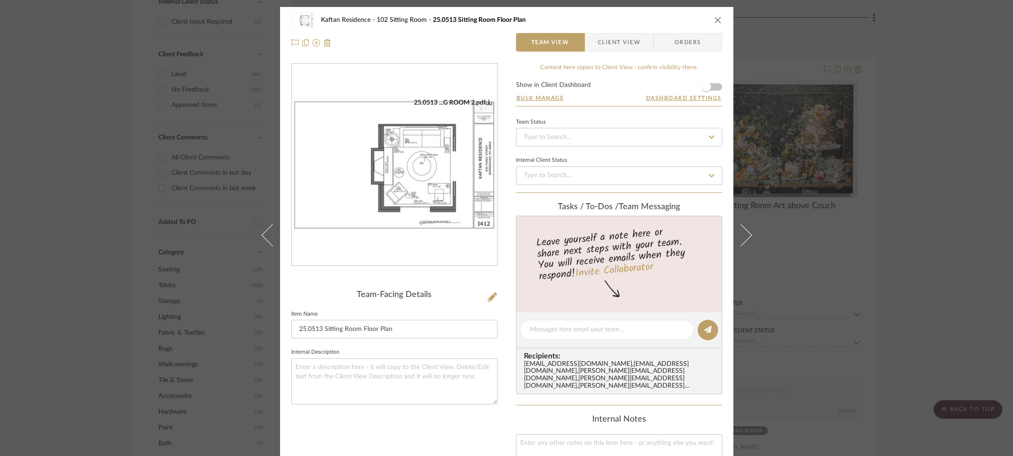
click at [408, 143] on img "0" at bounding box center [394, 164] width 205 height 133
click at [230, 119] on div "Kaftan Residence 102 Sitting Room 25.0513 Sitting Room Floor Plan Team View Cli…" at bounding box center [506, 228] width 1013 height 456
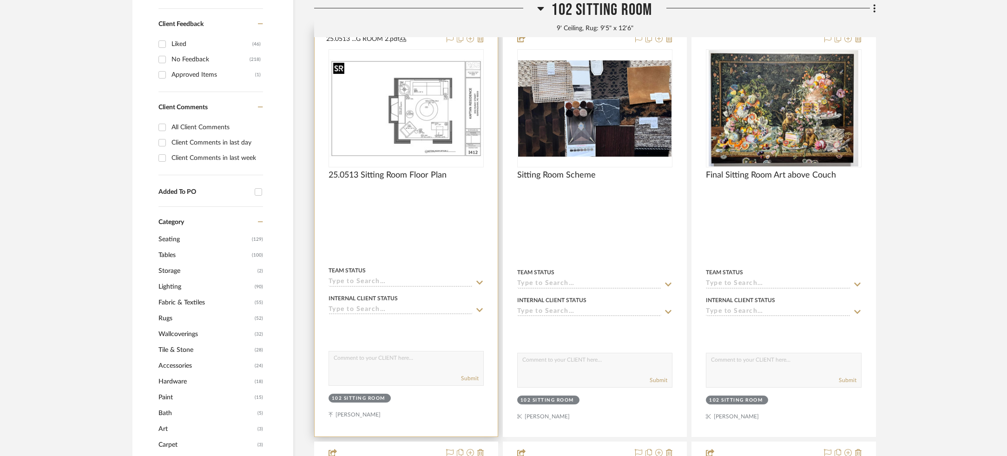
scroll to position [465, 0]
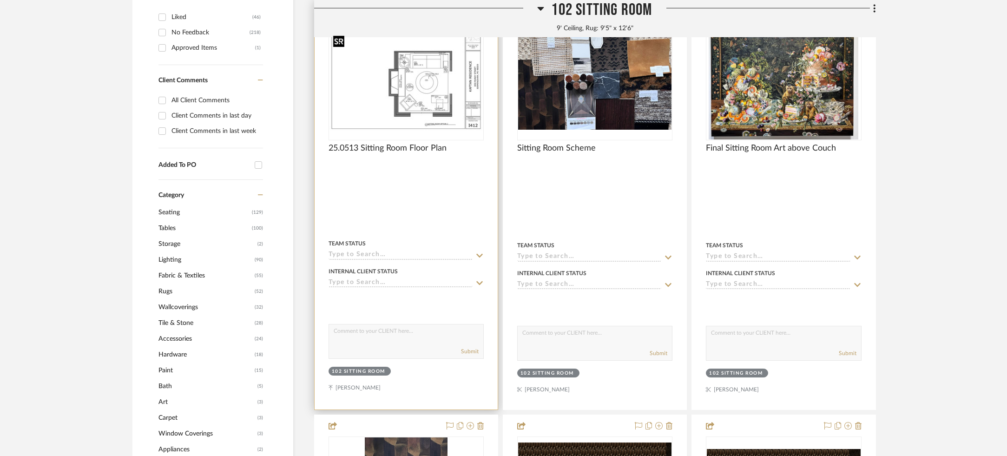
click at [419, 95] on img "0" at bounding box center [405, 81] width 153 height 99
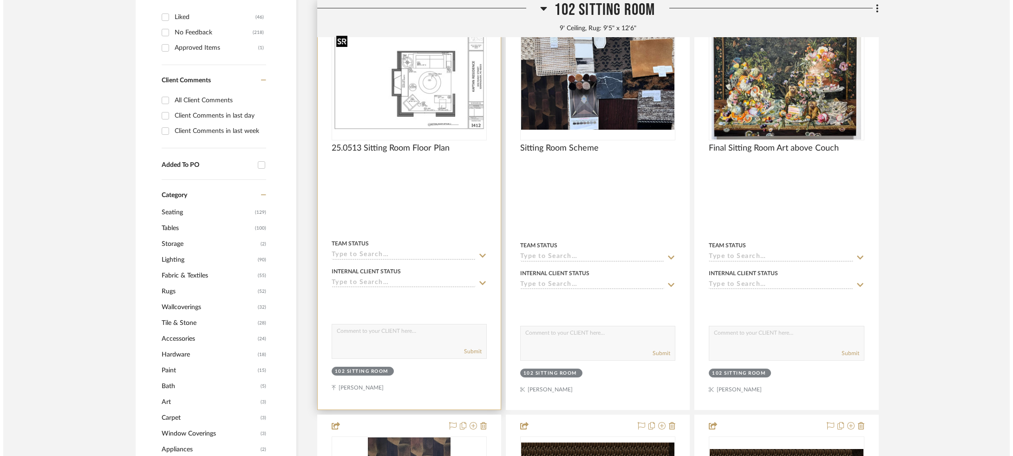
scroll to position [0, 0]
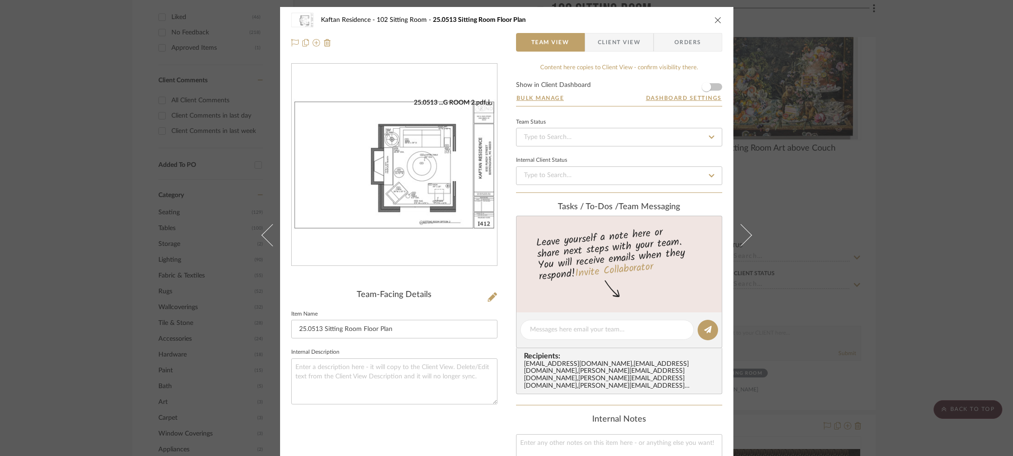
click at [385, 177] on img "0" at bounding box center [394, 164] width 205 height 133
click at [881, 195] on div "Kaftan Residence 102 Sitting Room 25.0513 Sitting Room Floor Plan Team View Cli…" at bounding box center [506, 228] width 1013 height 456
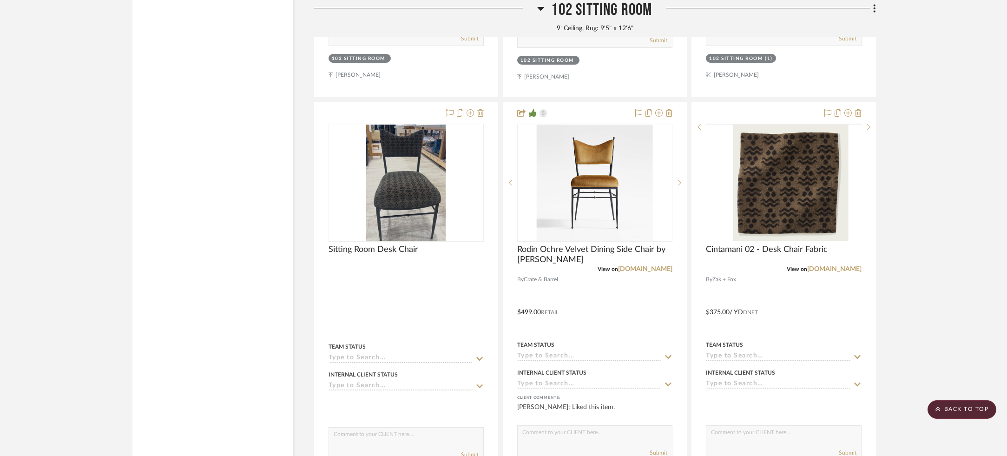
scroll to position [2047, 0]
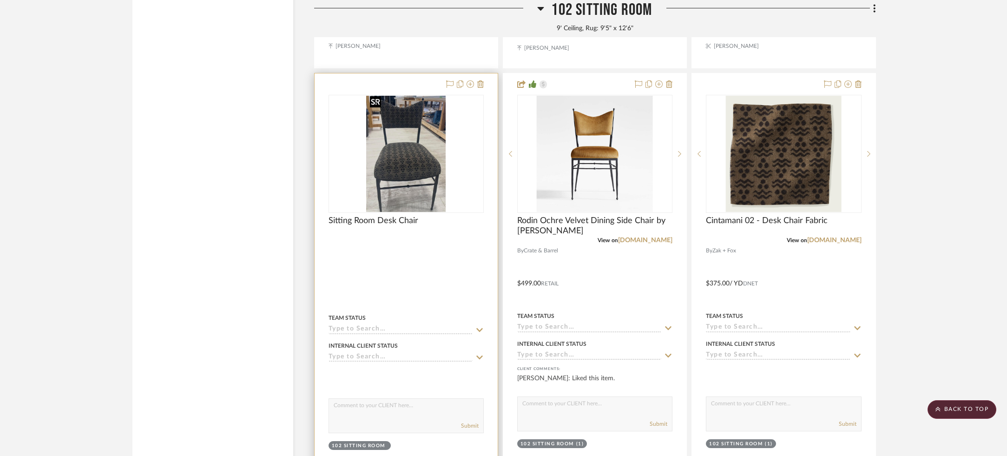
click at [0, 0] on img at bounding box center [0, 0] width 0 height 0
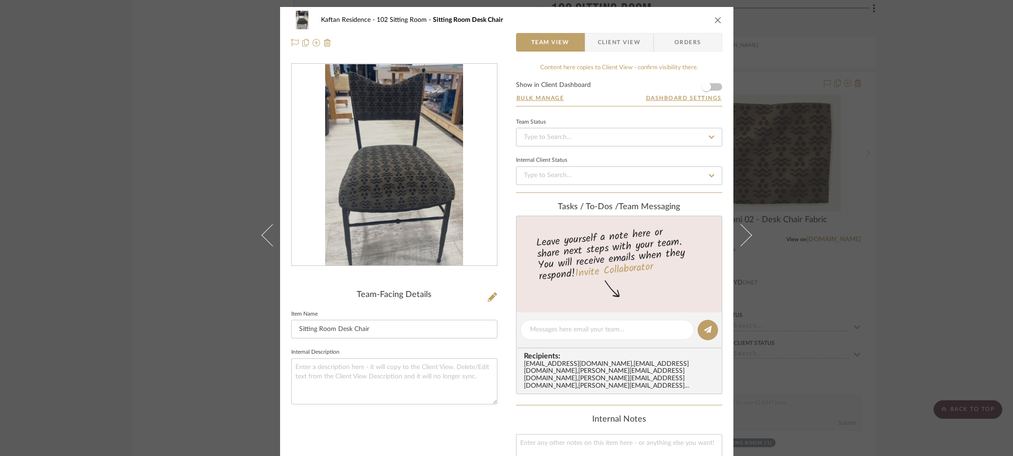
click at [363, 143] on div at bounding box center [394, 165] width 205 height 203
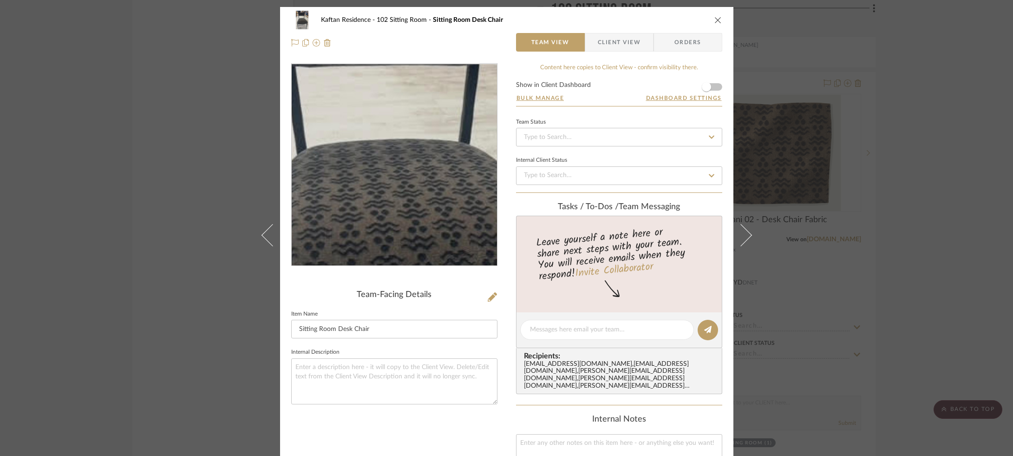
click at [388, 153] on img "0" at bounding box center [393, 165] width 137 height 202
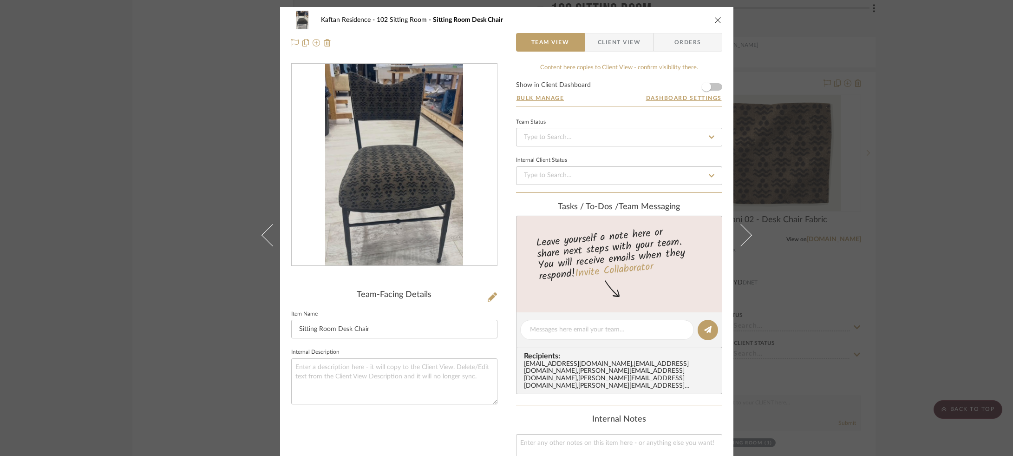
click at [139, 156] on div "Kaftan Residence 102 Sitting Room Sitting Room Desk Chair Team View Client View…" at bounding box center [506, 228] width 1013 height 456
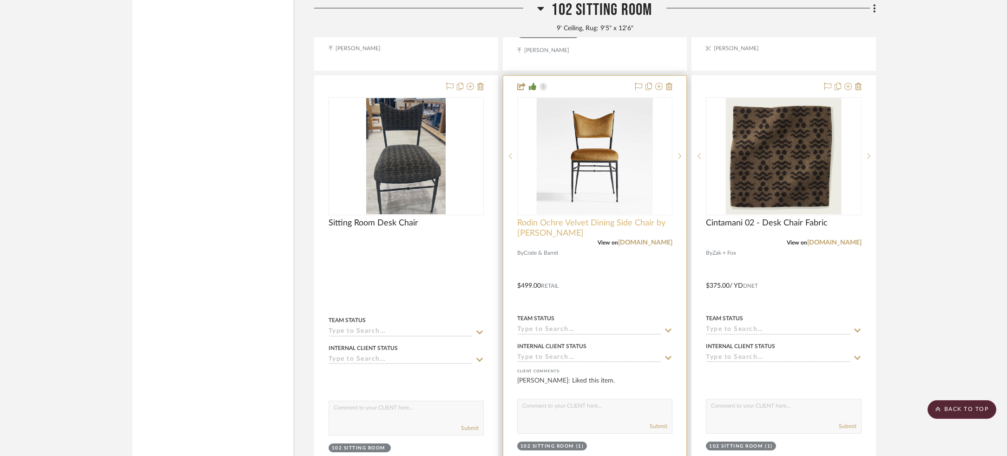
scroll to position [2043, 0]
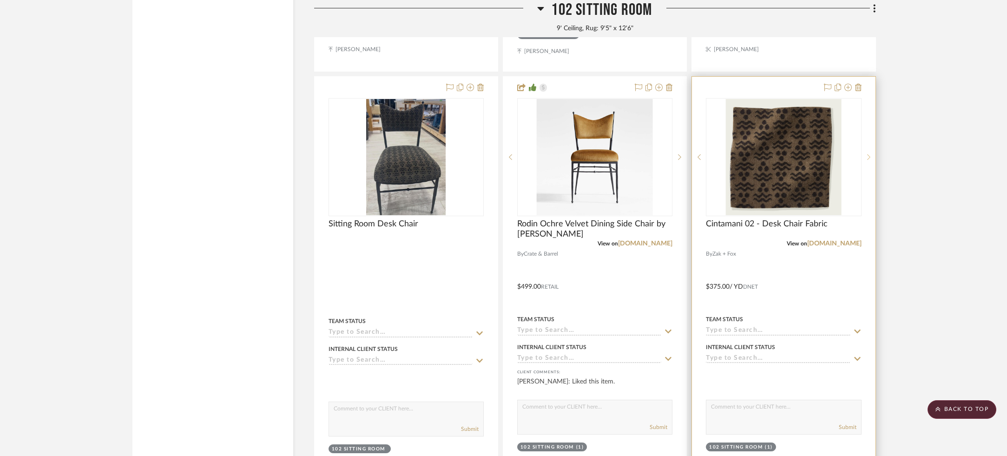
click at [864, 158] on div at bounding box center [868, 157] width 14 height 118
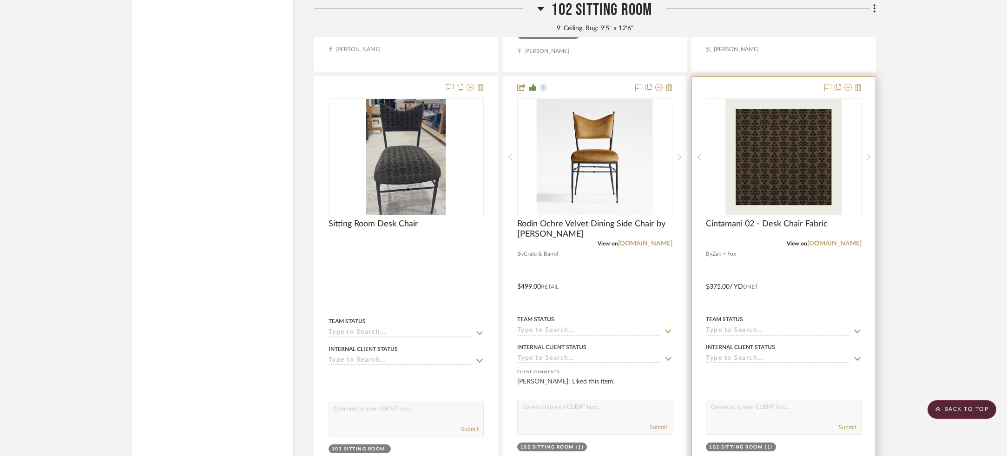
click at [864, 158] on div at bounding box center [868, 157] width 14 height 118
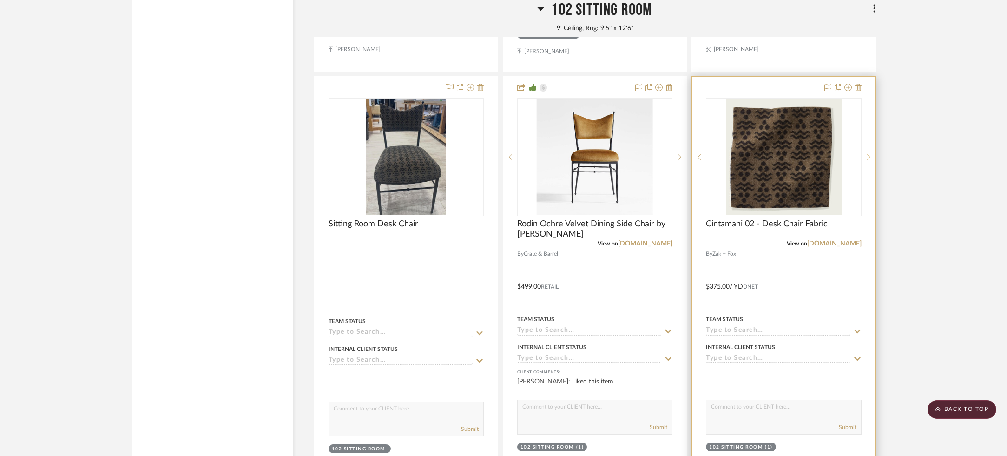
click at [864, 158] on div at bounding box center [868, 157] width 14 height 118
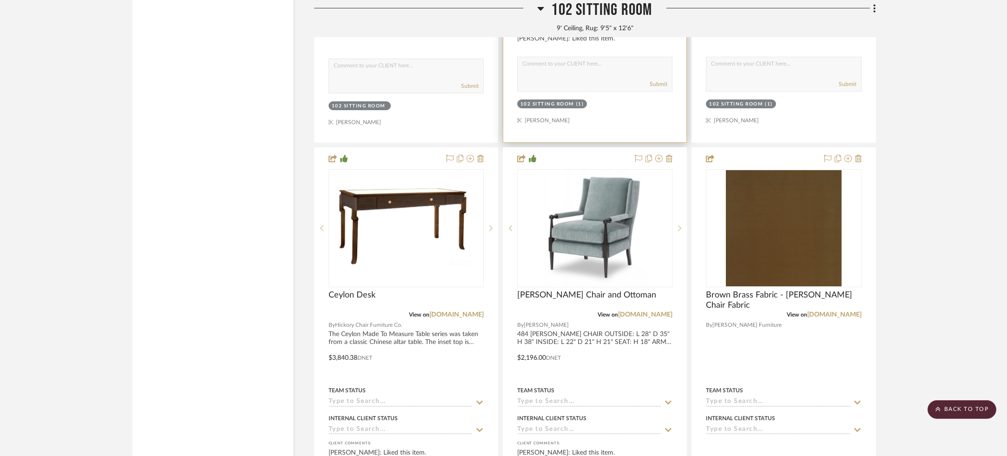
scroll to position [2426, 0]
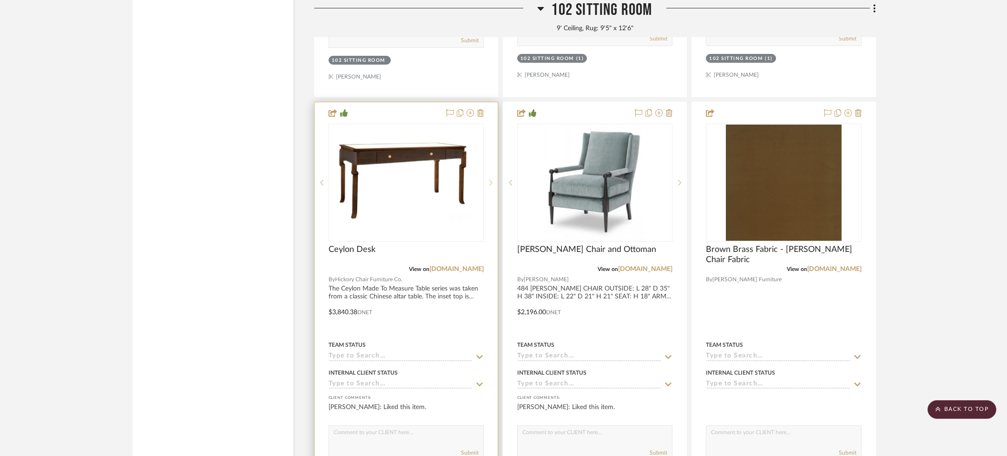
click at [492, 179] on icon at bounding box center [490, 182] width 3 height 7
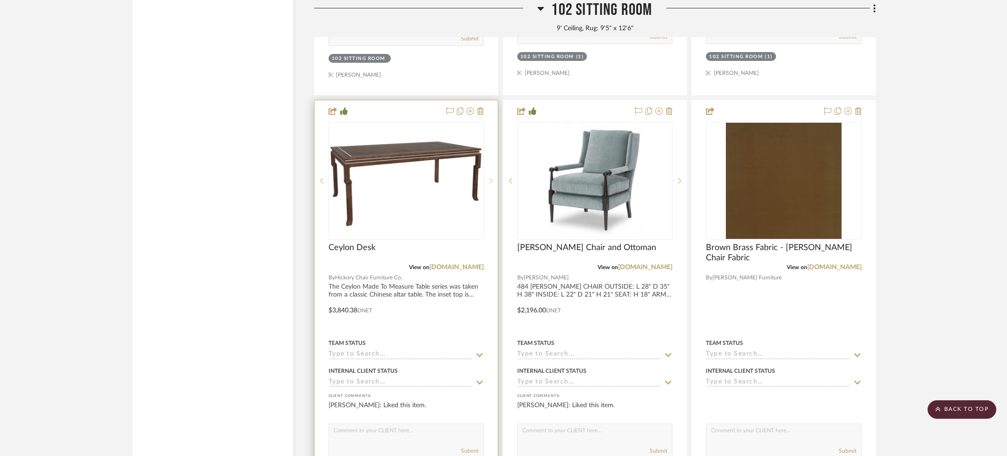
click at [492, 177] on icon at bounding box center [490, 180] width 3 height 7
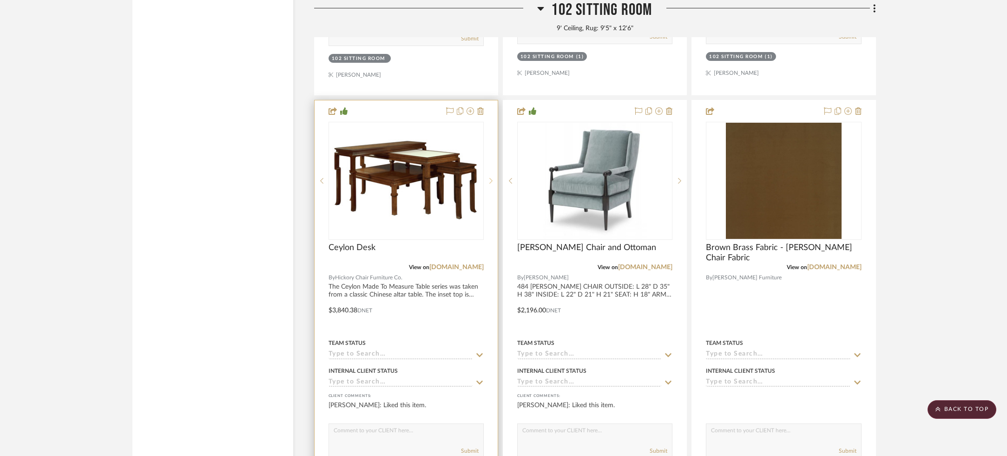
click at [492, 177] on icon at bounding box center [490, 180] width 3 height 7
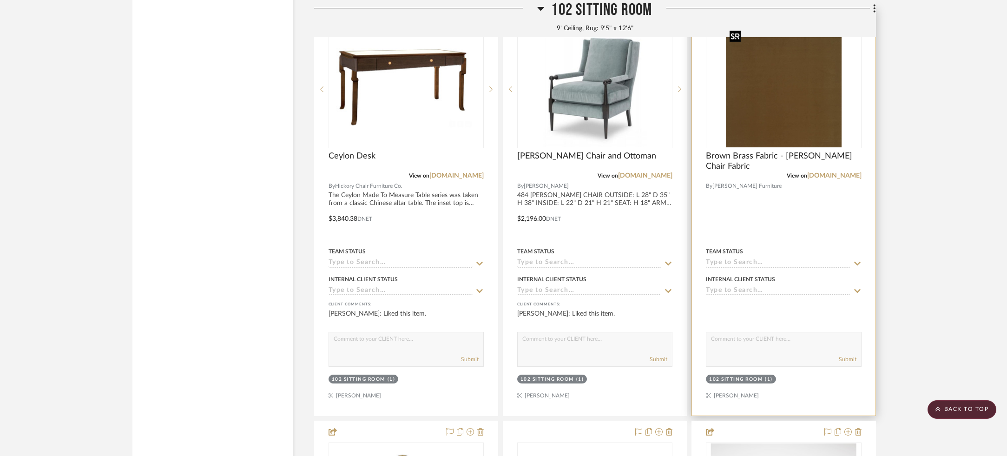
scroll to position [2506, 0]
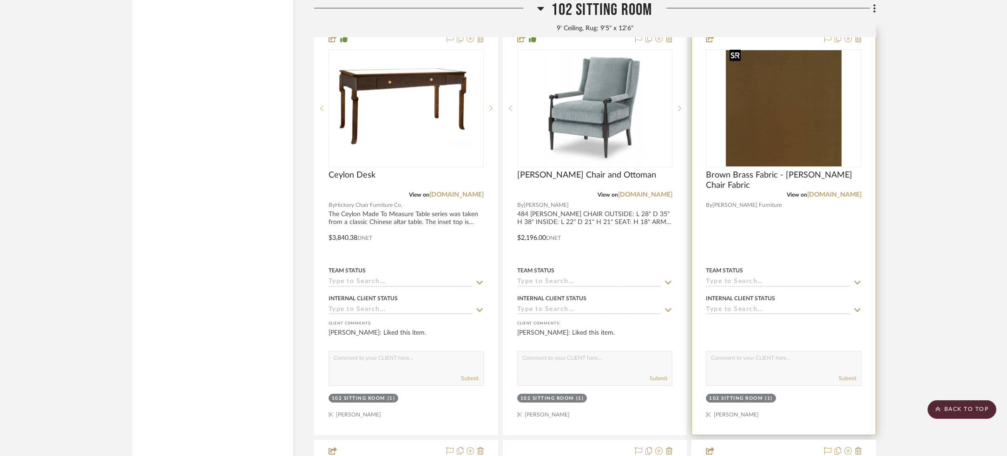
click at [767, 131] on img "0" at bounding box center [784, 108] width 116 height 116
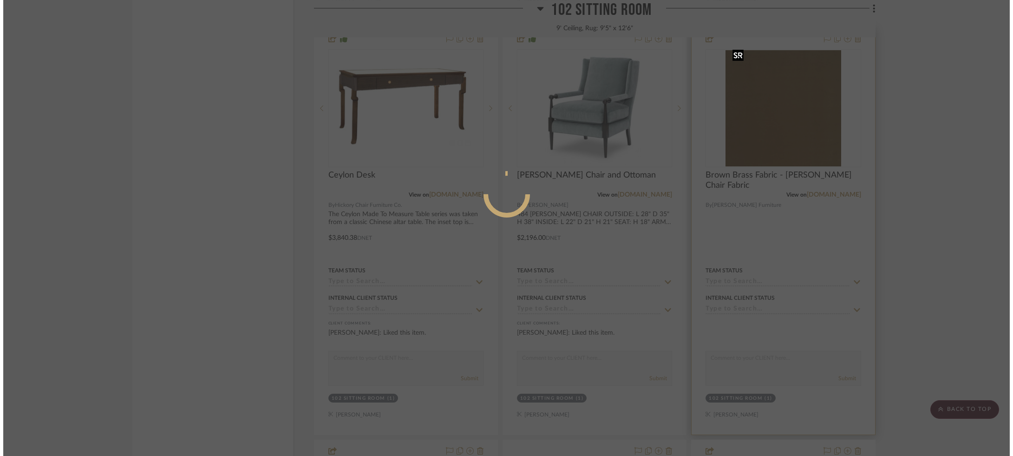
scroll to position [0, 0]
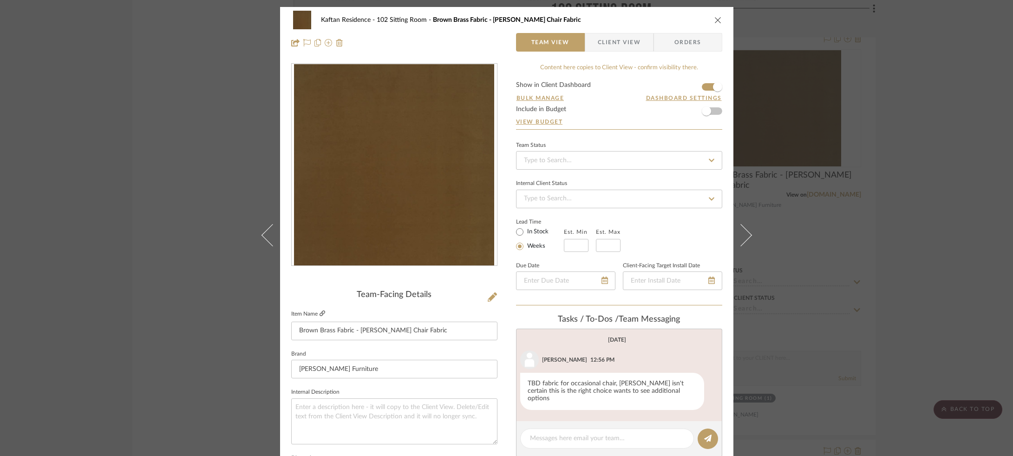
click at [320, 313] on icon at bounding box center [323, 313] width 6 height 6
click at [821, 197] on div "Kaftan Residence 102 Sitting Room Brown Brass Fabric - [PERSON_NAME] Chair Fabr…" at bounding box center [506, 228] width 1013 height 456
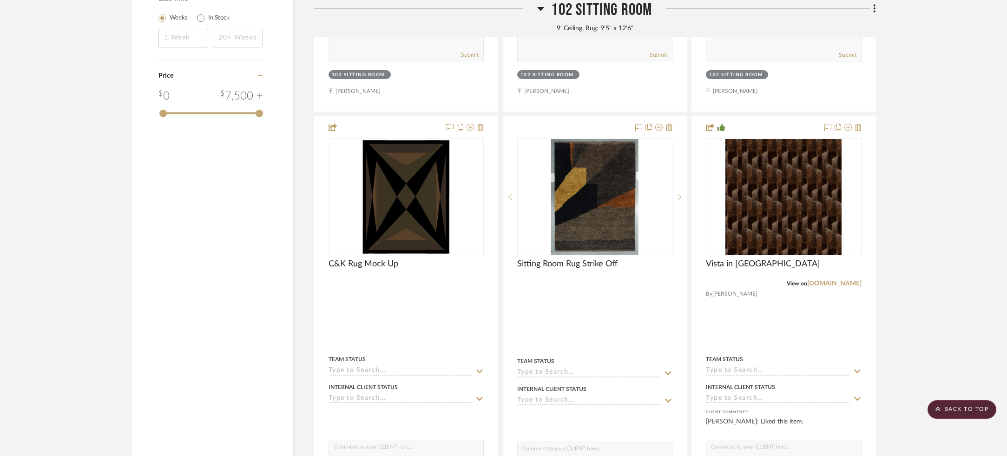
scroll to position [1552, 0]
